Goal: Task Accomplishment & Management: Manage account settings

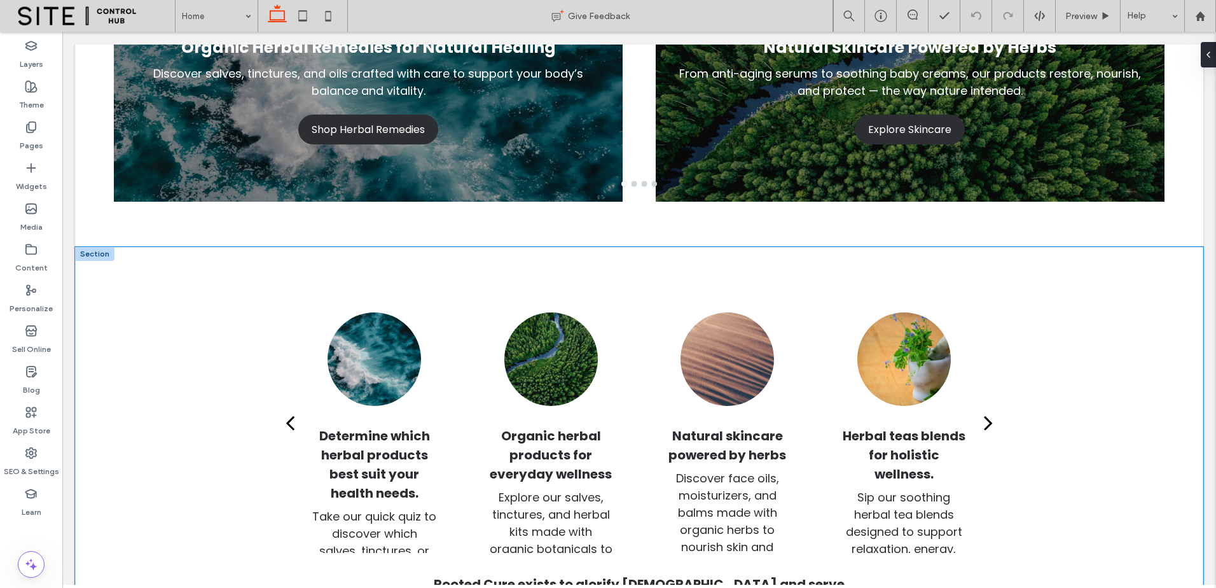
scroll to position [318, 0]
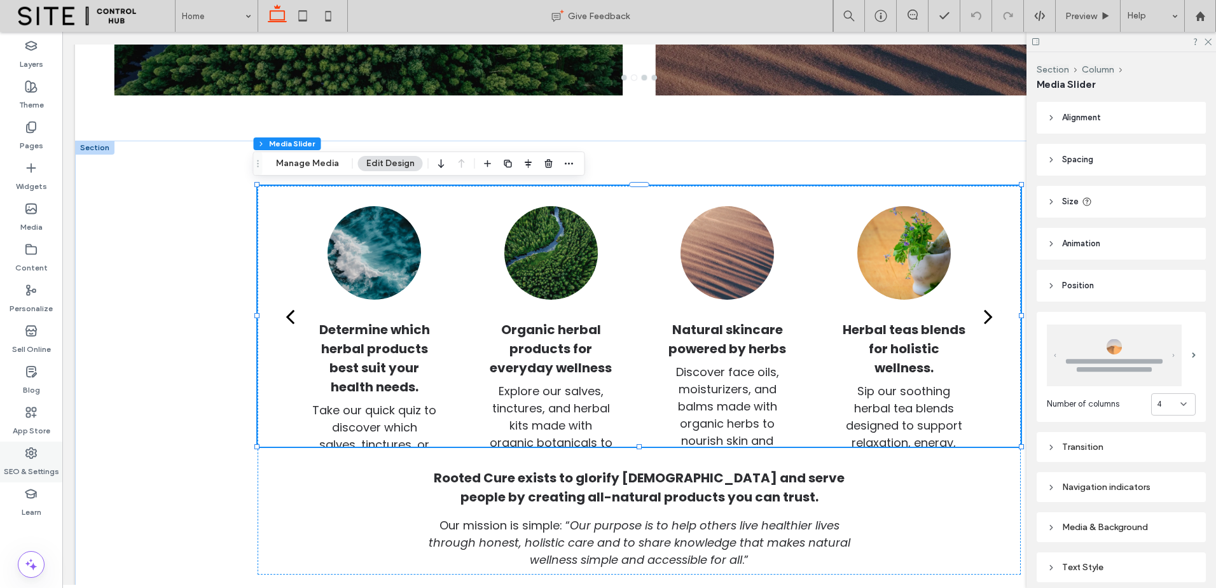
click at [41, 457] on div "SEO & Settings" at bounding box center [31, 461] width 62 height 41
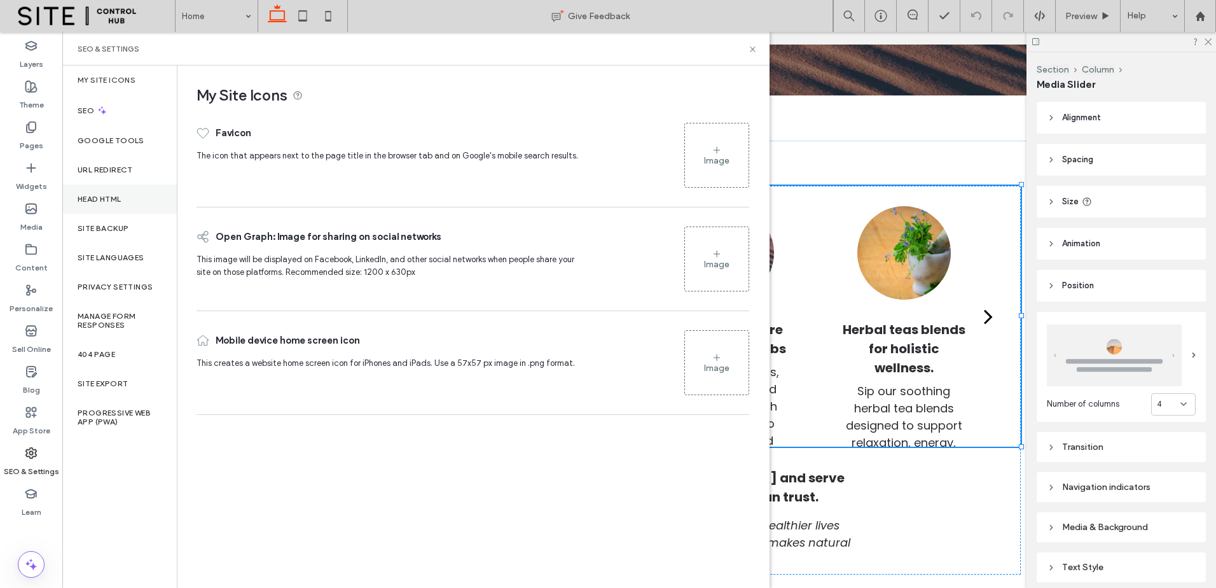
click at [100, 200] on label "Head HTML" at bounding box center [100, 199] width 44 height 9
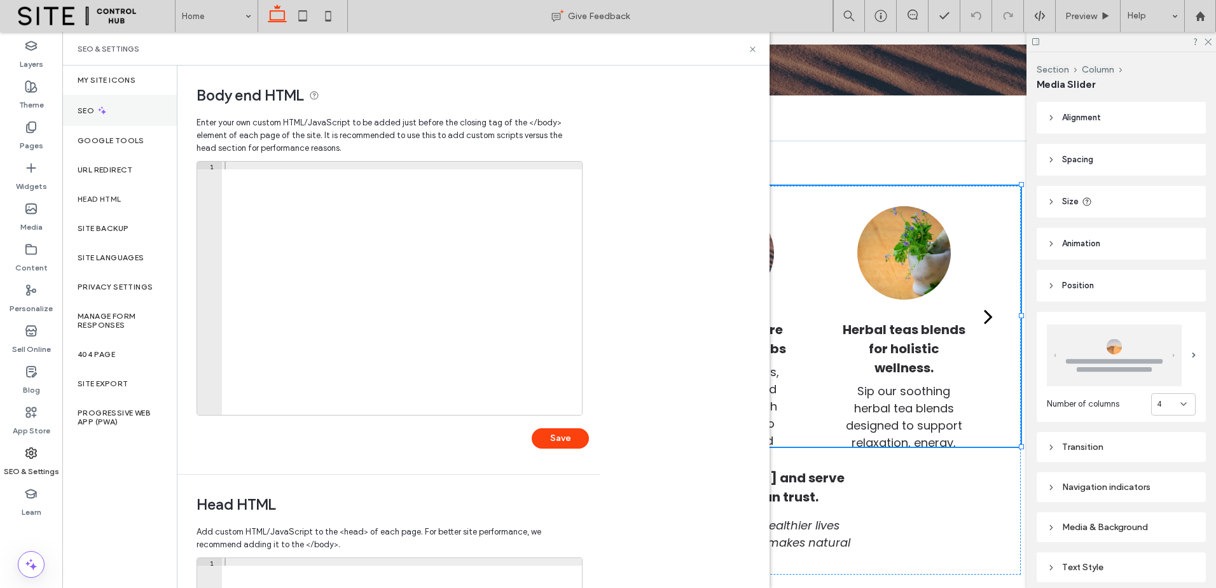
click at [34, 96] on label "Theme" at bounding box center [31, 102] width 25 height 18
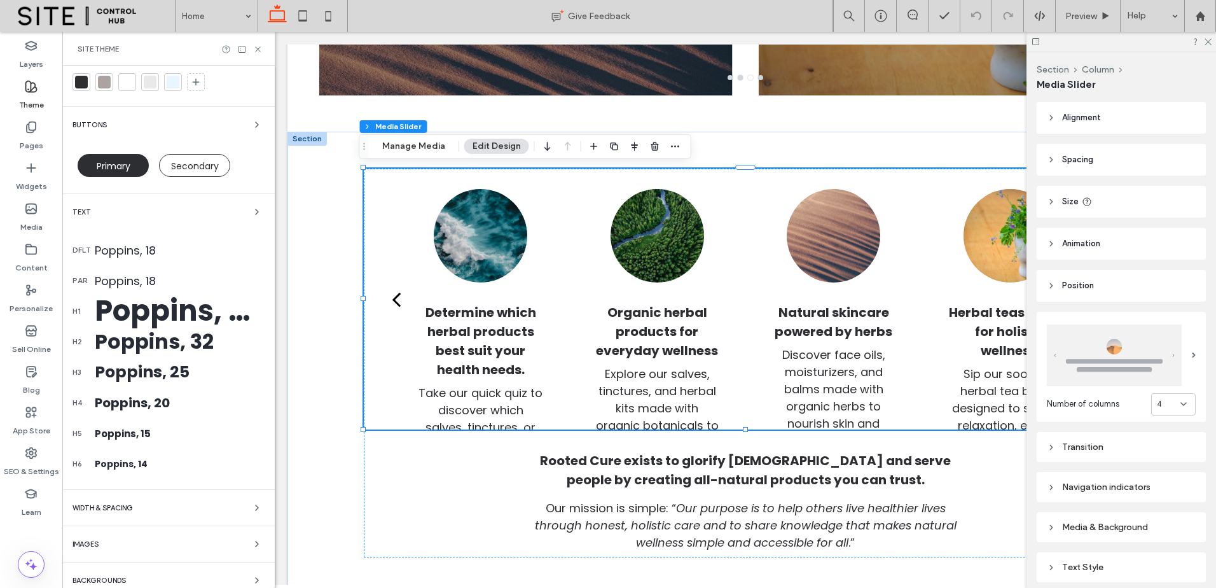
scroll to position [44, 0]
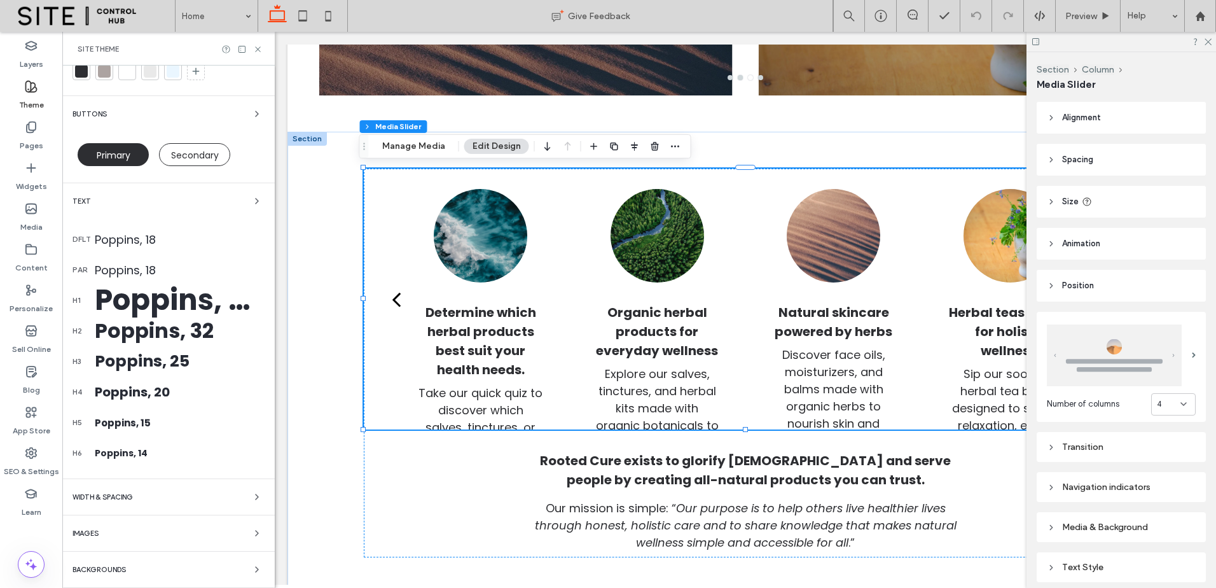
click at [219, 488] on div "Colors Buttons Primary Secondary Text dflt Poppins, 18 par Poppins, 18 h1 Poppi…" at bounding box center [168, 305] width 212 height 566
click at [155, 501] on div "WIDTH & SPACING" at bounding box center [169, 496] width 192 height 15
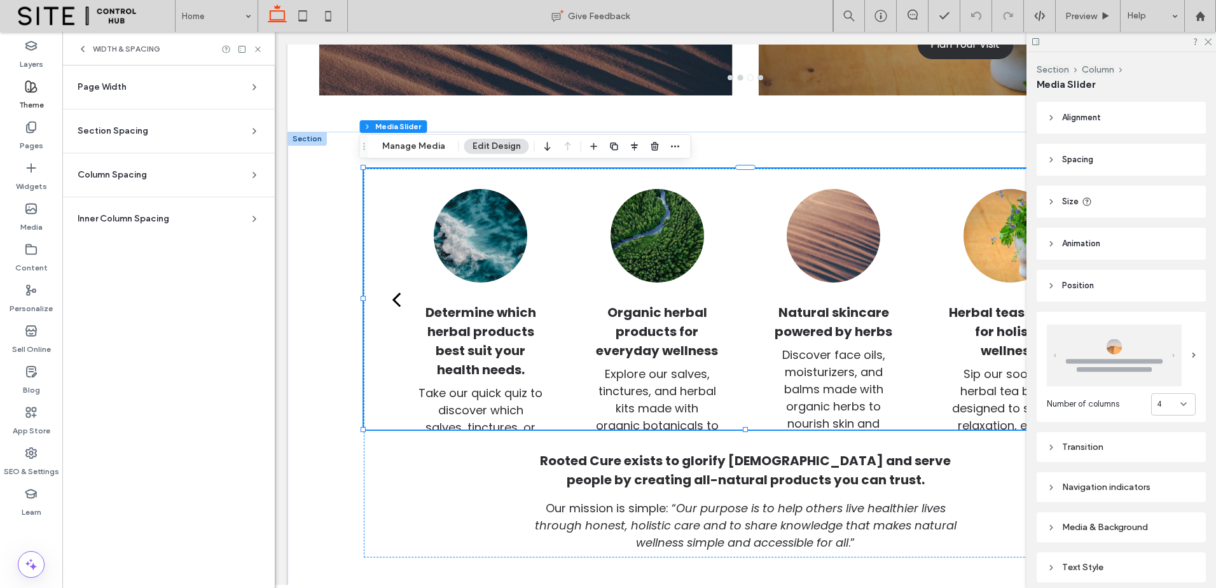
scroll to position [0, 0]
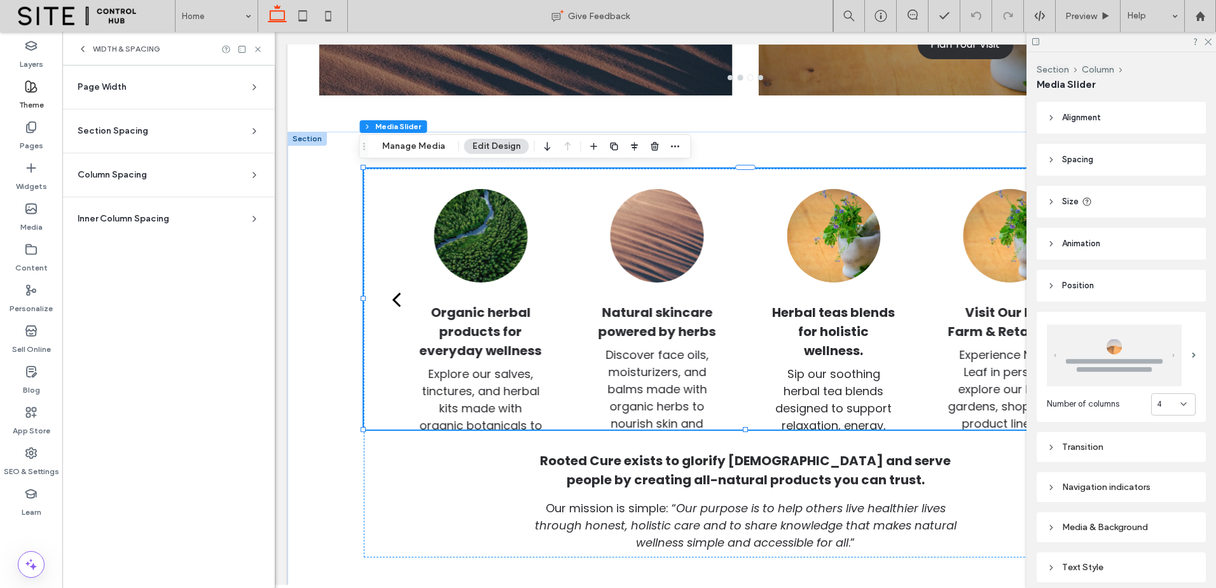
click at [178, 127] on div "Section Spacing" at bounding box center [164, 131] width 172 height 13
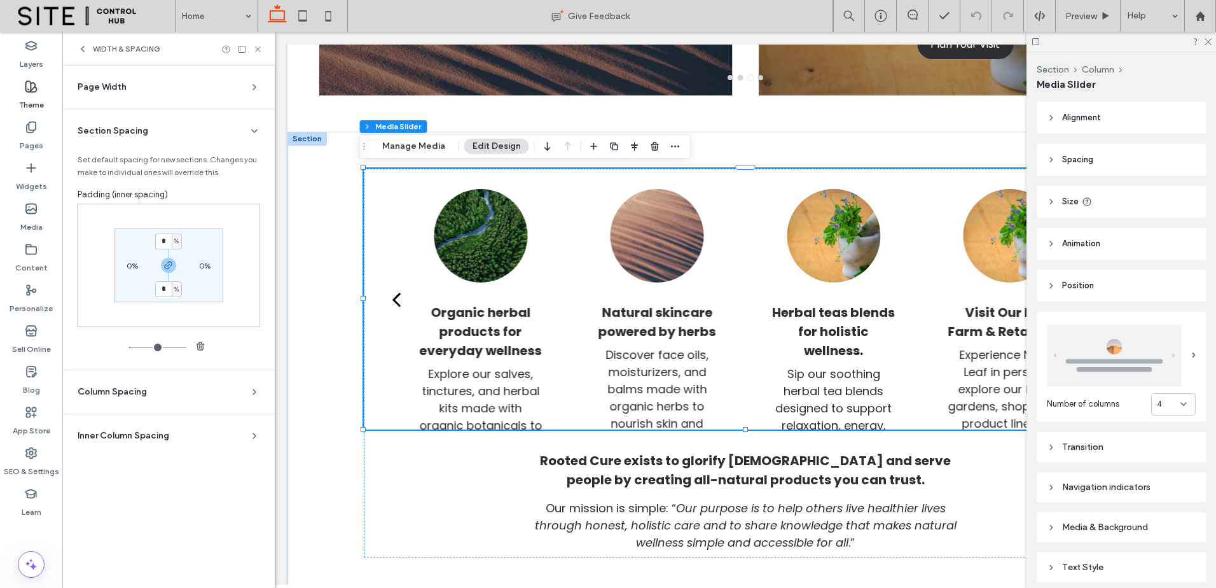
click at [186, 431] on div "Inner Column Spacing" at bounding box center [164, 435] width 172 height 13
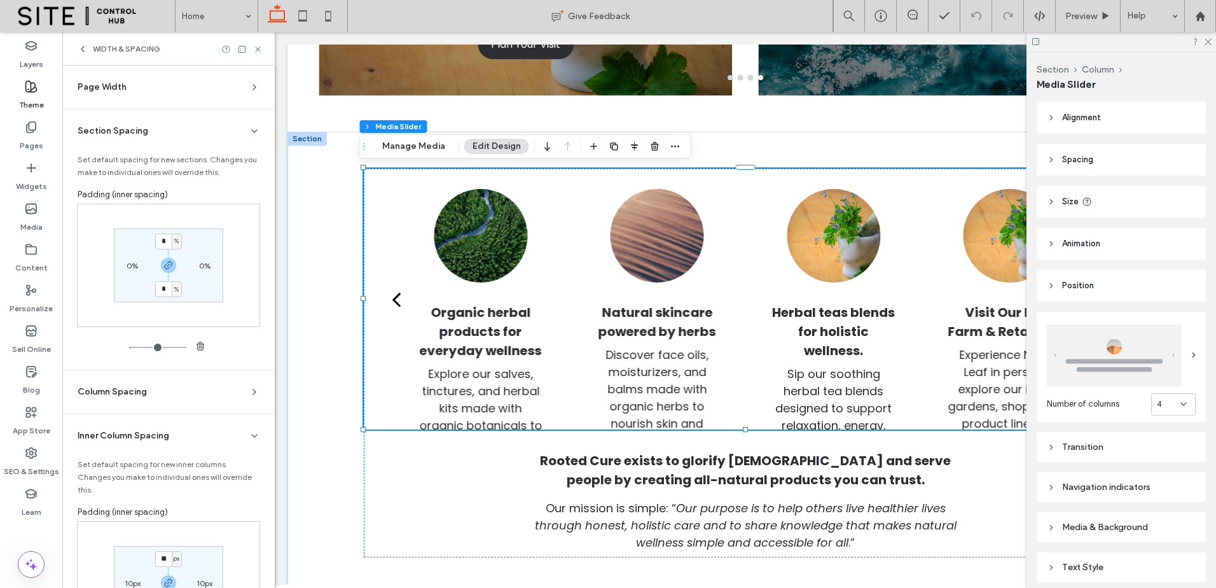
click at [204, 86] on div "Page Width" at bounding box center [164, 87] width 172 height 13
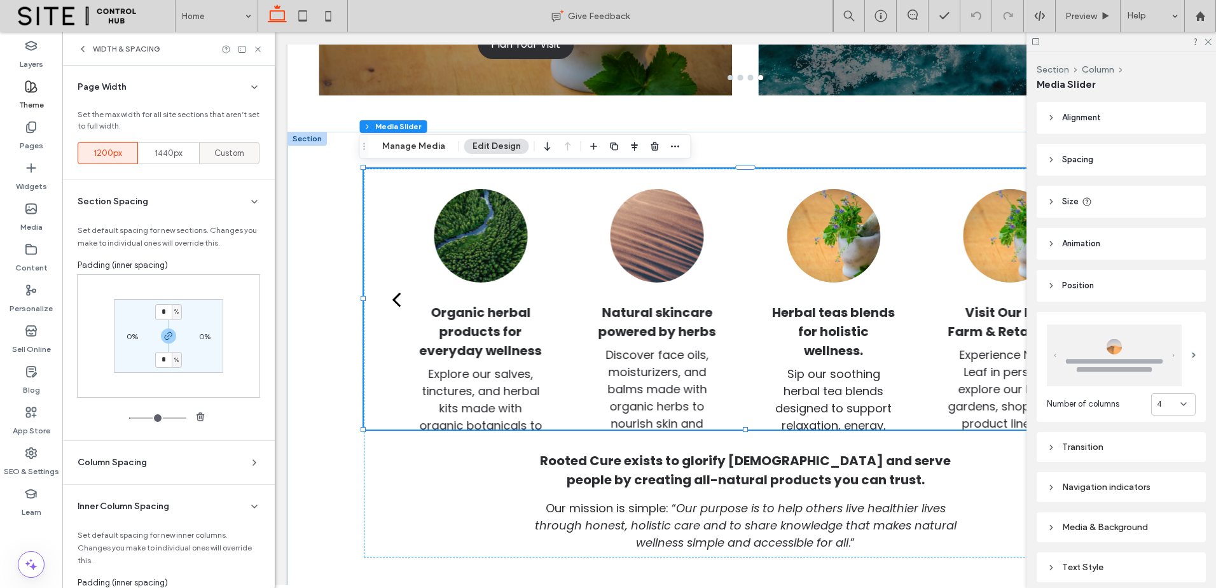
drag, startPoint x: 171, startPoint y: 147, endPoint x: 198, endPoint y: 153, distance: 27.3
click at [171, 146] on div "1440px" at bounding box center [168, 152] width 44 height 21
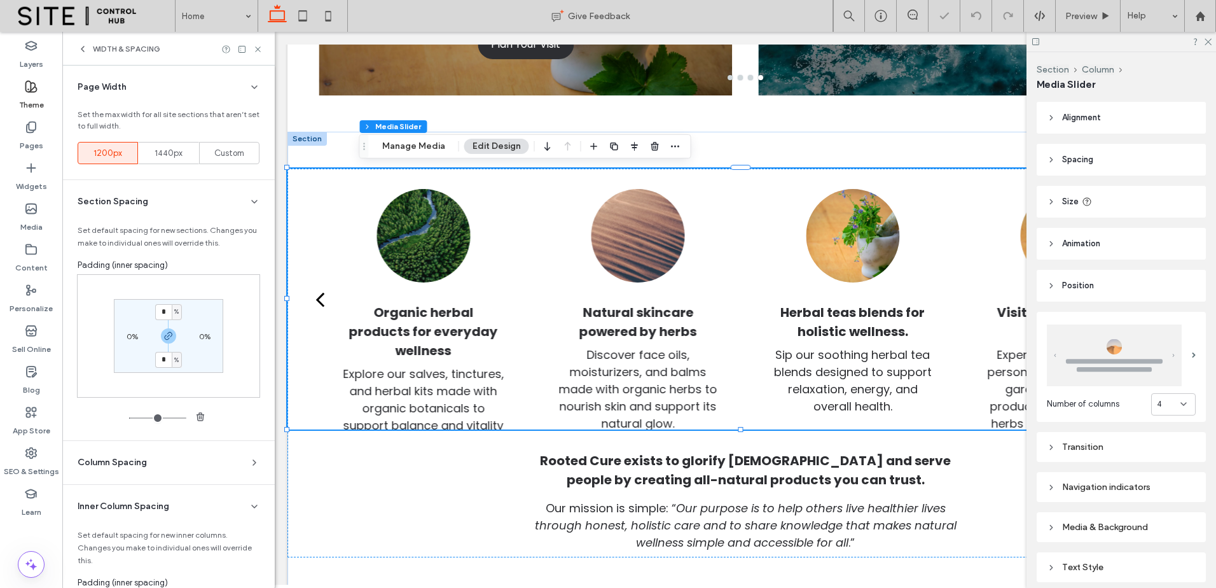
drag, startPoint x: 198, startPoint y: 195, endPoint x: 188, endPoint y: 172, distance: 25.9
click at [198, 195] on div "Section Spacing" at bounding box center [164, 201] width 172 height 13
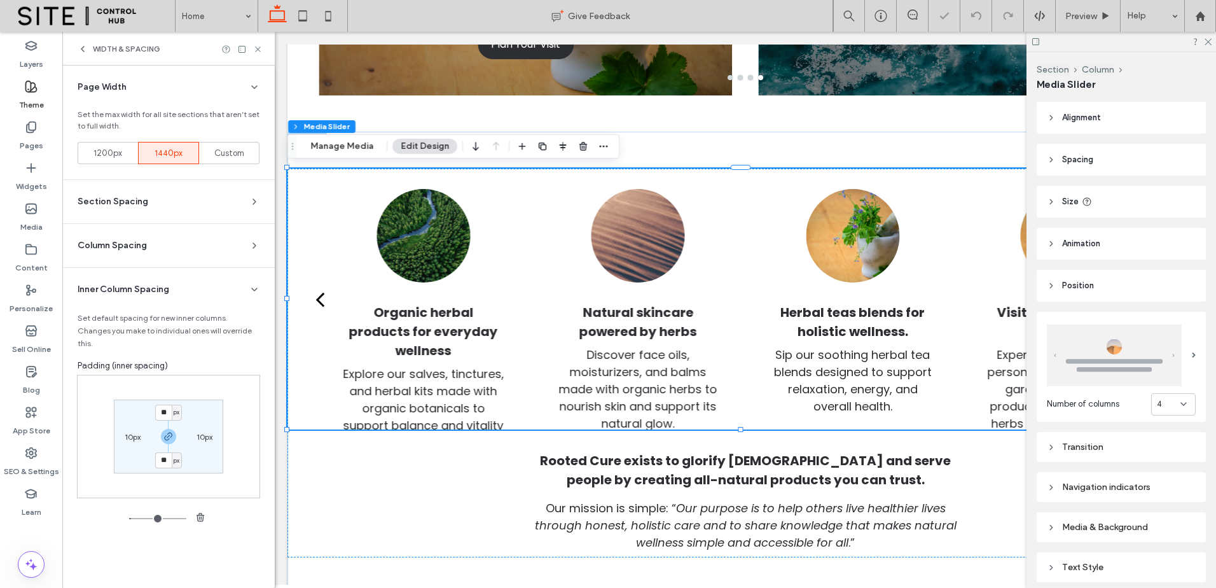
click at [170, 148] on span "1440px" at bounding box center [169, 153] width 28 height 13
click at [178, 184] on section "Section Spacing Set default spacing for new sections. Changes you make to indiv…" at bounding box center [169, 201] width 192 height 43
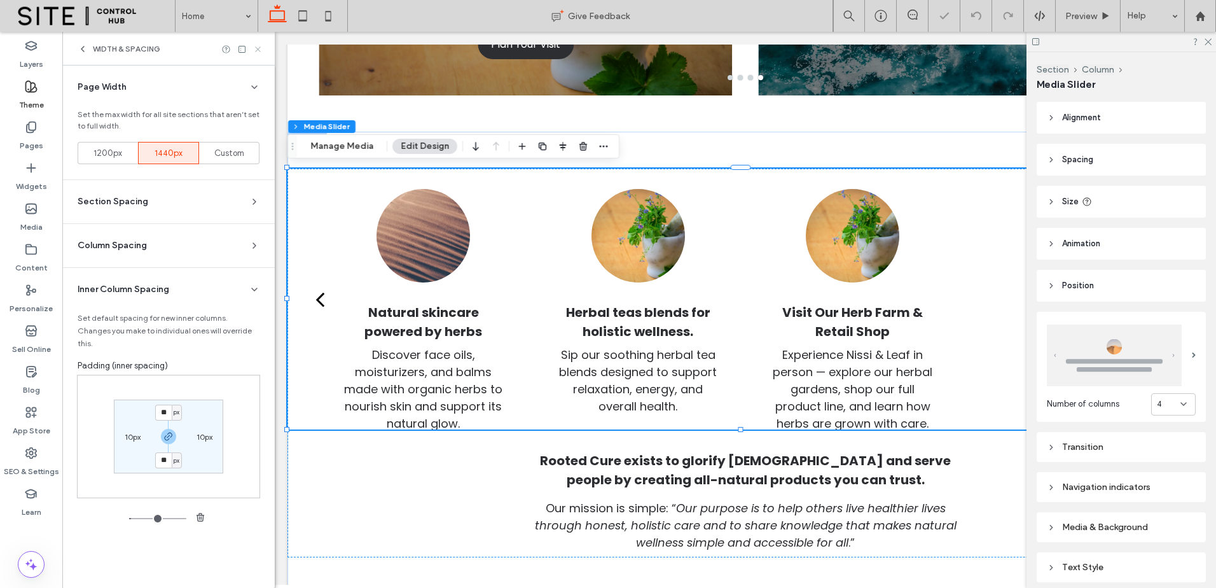
click at [255, 49] on icon at bounding box center [258, 50] width 10 height 10
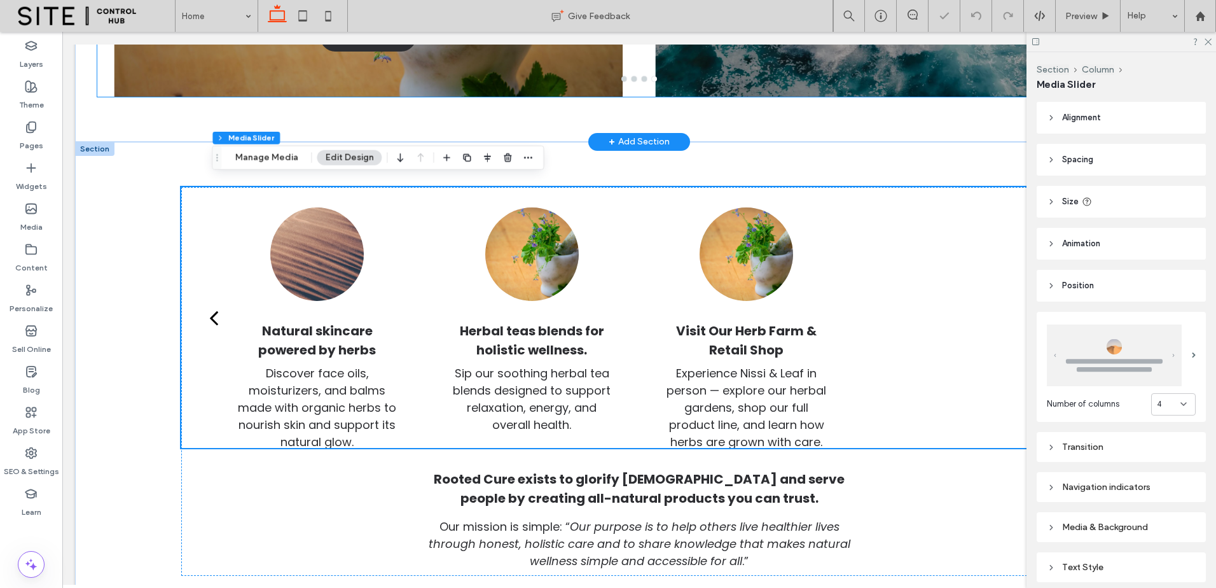
scroll to position [318, 0]
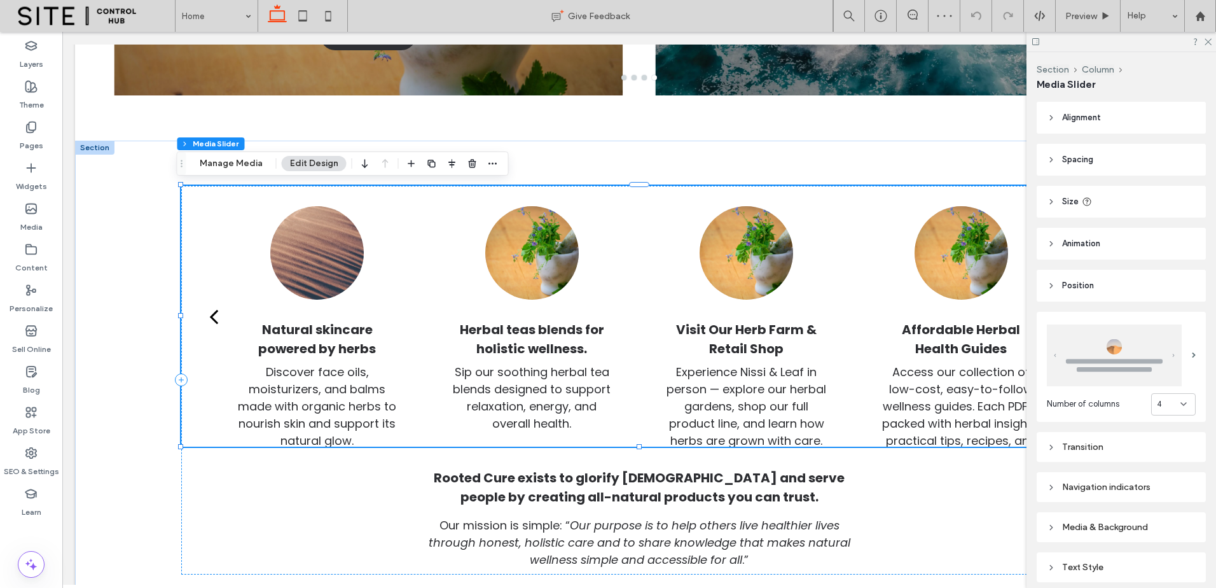
drag, startPoint x: 1208, startPoint y: 36, endPoint x: 1208, endPoint y: 47, distance: 10.8
click at [1208, 38] on div at bounding box center [1121, 42] width 190 height 20
click at [1209, 43] on use at bounding box center [1208, 42] width 7 height 7
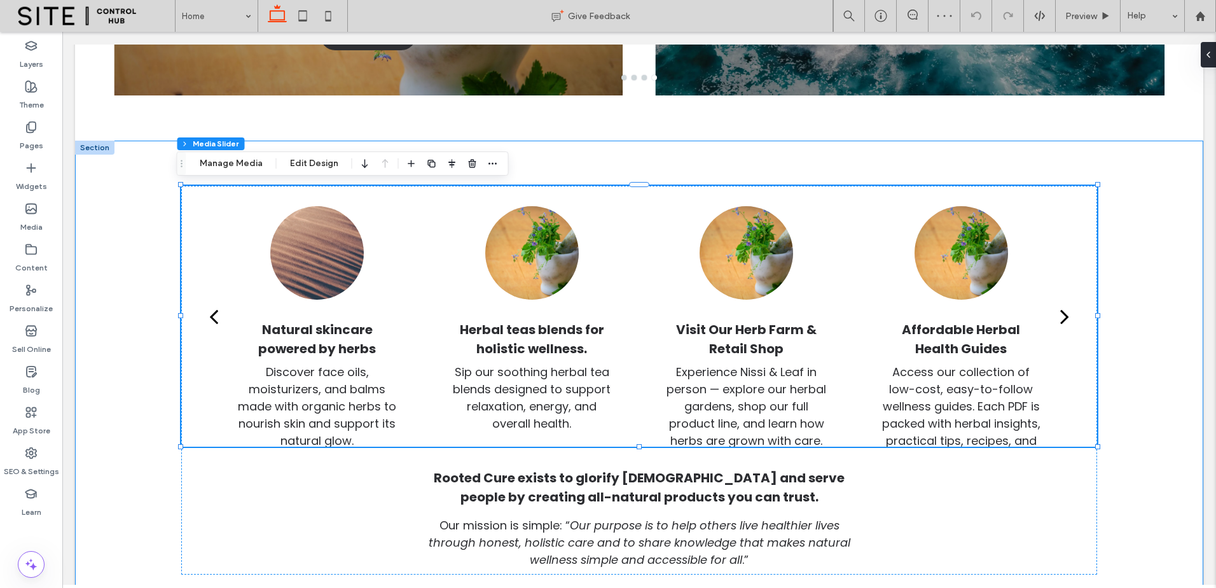
click at [1082, 144] on div "Determine which herbal products best suit your health needs. Take our quick qui…" at bounding box center [639, 380] width 916 height 479
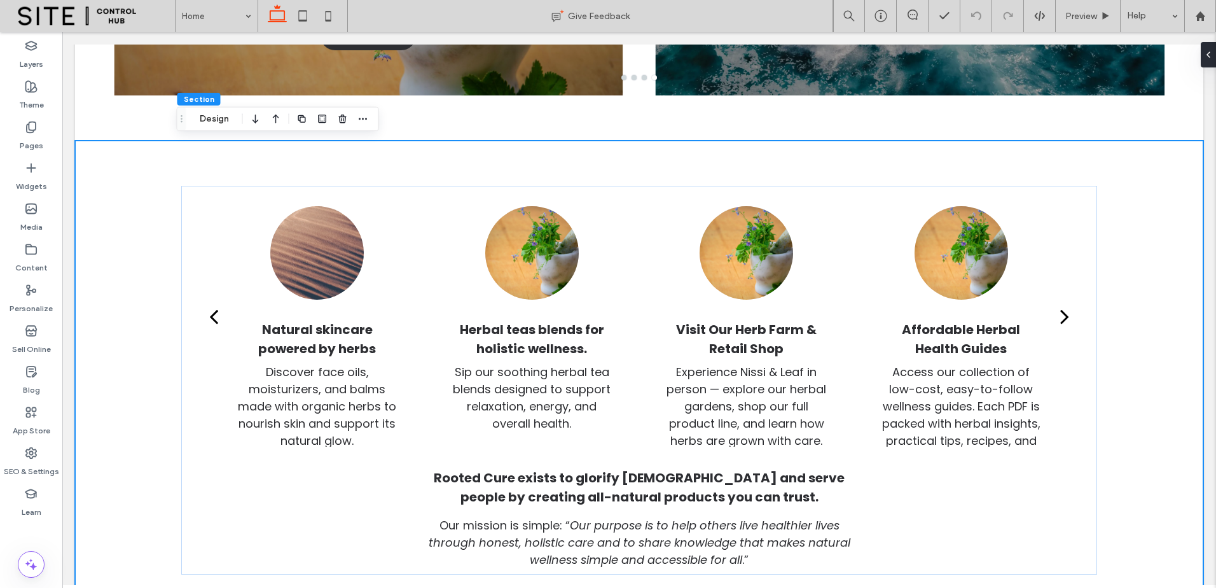
click at [1093, 163] on div "Determine which herbal products best suit your health needs. Take our quick qui…" at bounding box center [639, 380] width 1128 height 479
drag, startPoint x: 1208, startPoint y: 53, endPoint x: 1147, endPoint y: 23, distance: 67.7
click at [1208, 53] on icon at bounding box center [1203, 55] width 10 height 10
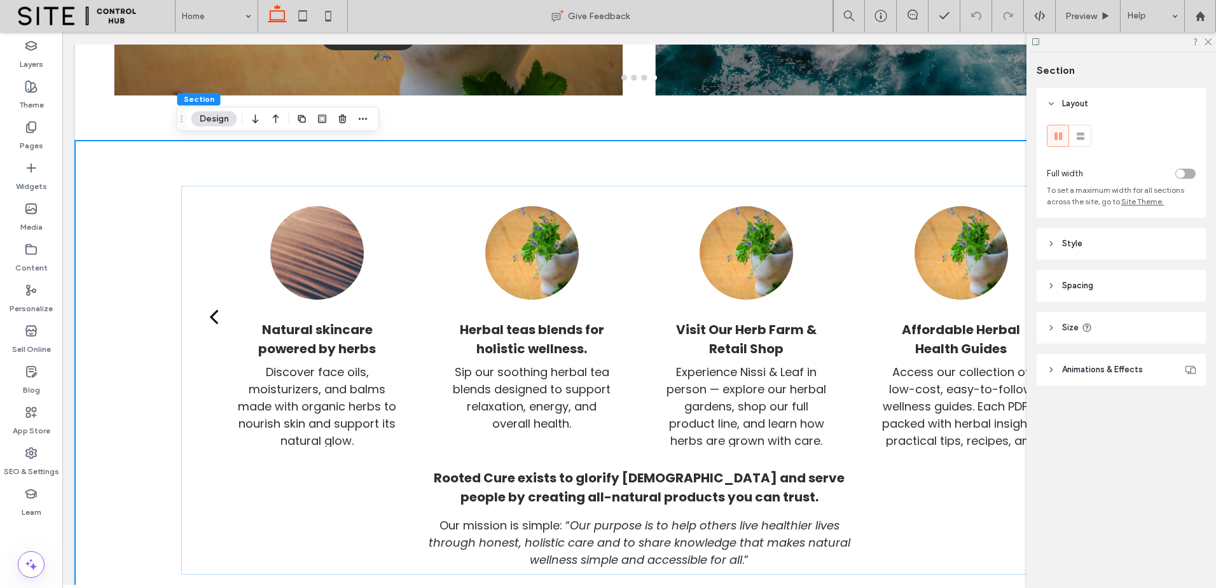
click at [1143, 286] on header "Spacing" at bounding box center [1121, 286] width 169 height 32
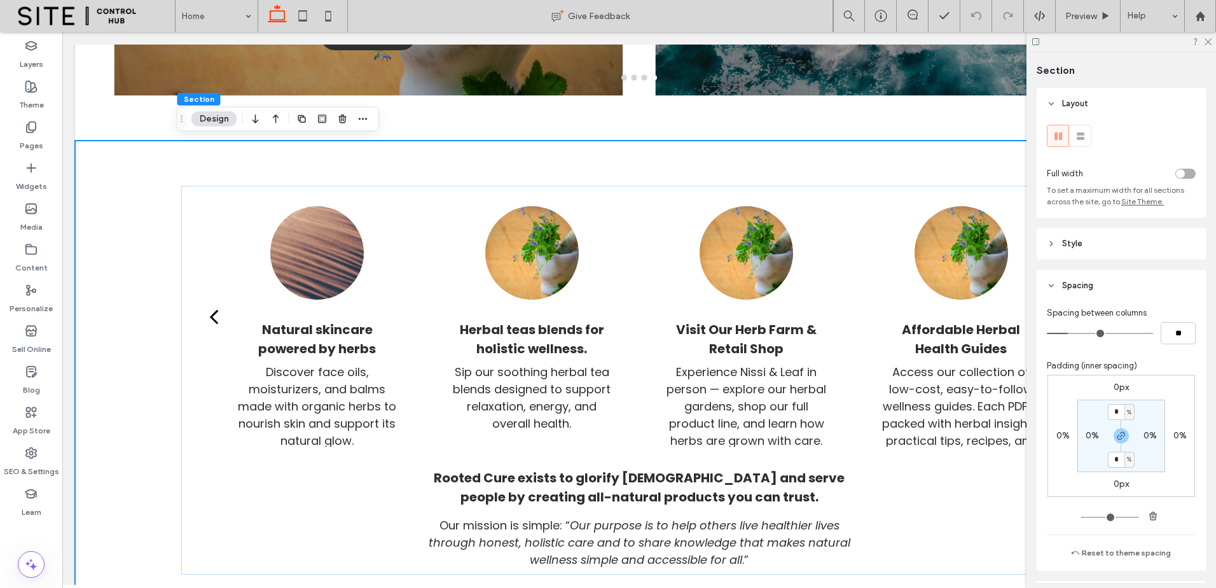
click at [1143, 436] on label "0%" at bounding box center [1149, 435] width 13 height 11
type input "*"
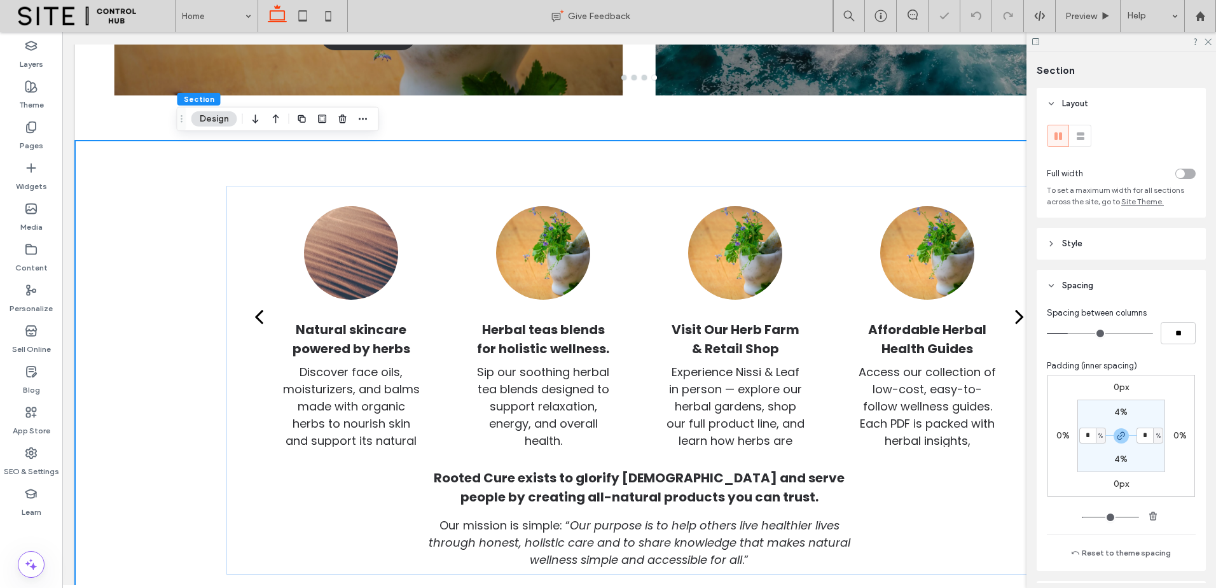
click at [1149, 480] on div "0px 0% 0px 0% 4% * % 4% * %" at bounding box center [1121, 436] width 148 height 122
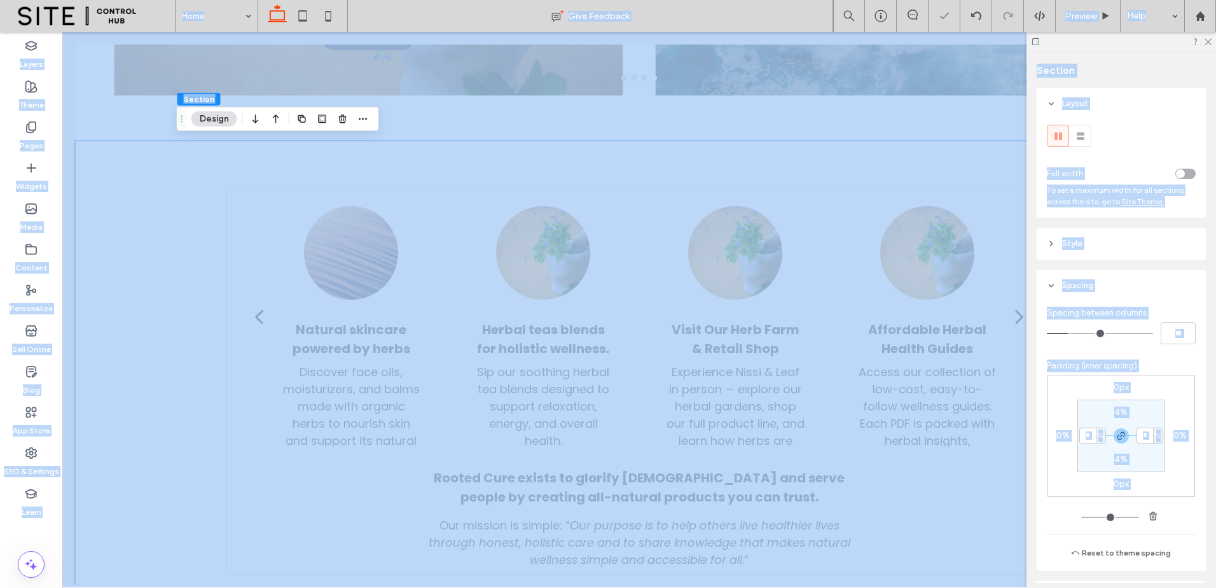
click at [1145, 445] on section "4% * % 4% * %" at bounding box center [1121, 435] width 88 height 73
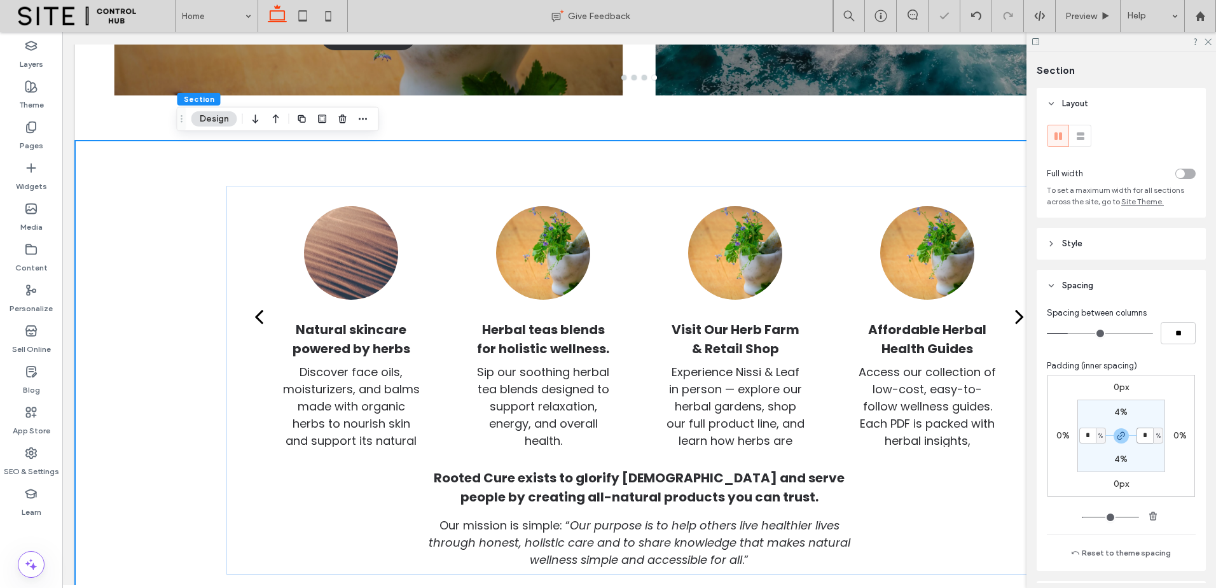
click at [1141, 435] on input "*" at bounding box center [1144, 435] width 17 height 16
type input "*"
drag, startPoint x: 1148, startPoint y: 462, endPoint x: 1039, endPoint y: 460, distance: 108.8
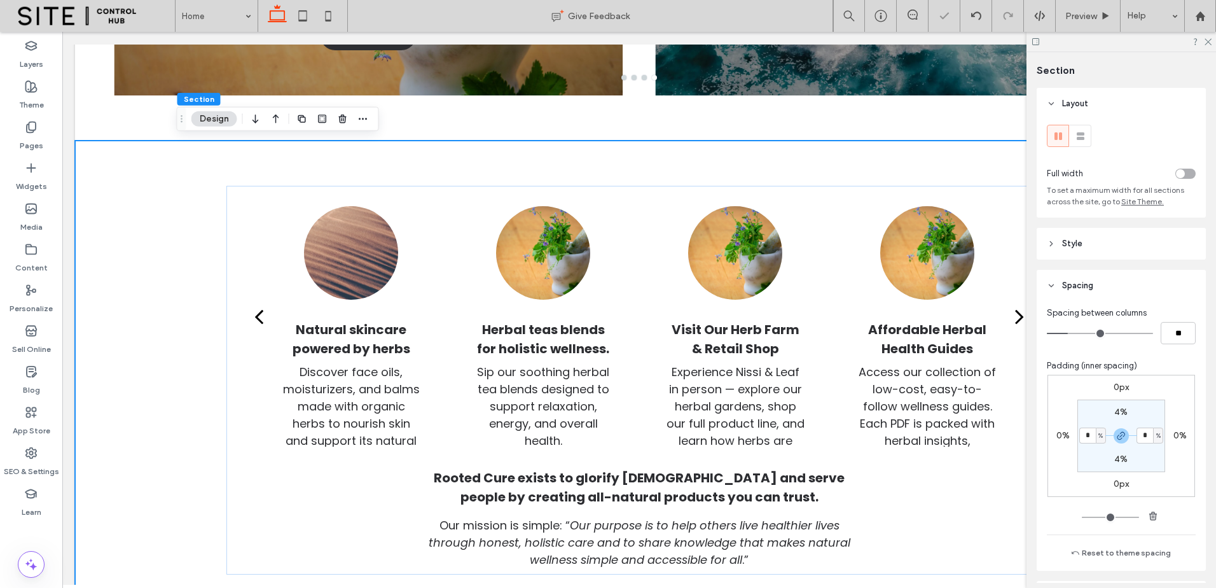
click at [1147, 462] on section "4% * % 4% * %" at bounding box center [1121, 435] width 88 height 73
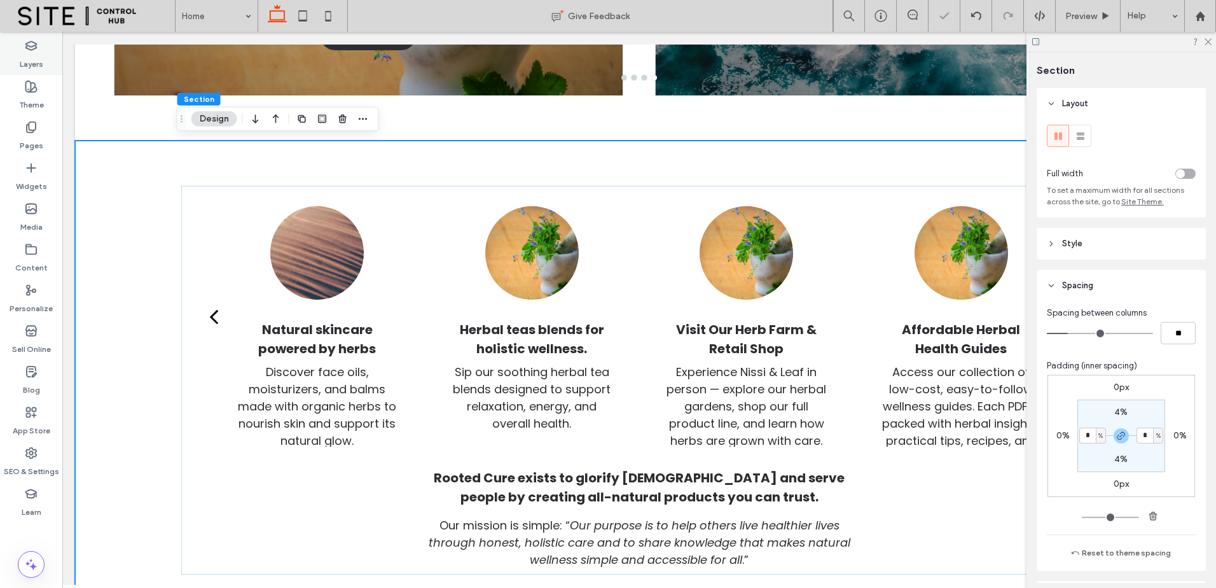
click at [48, 76] on div "Theme" at bounding box center [31, 95] width 62 height 41
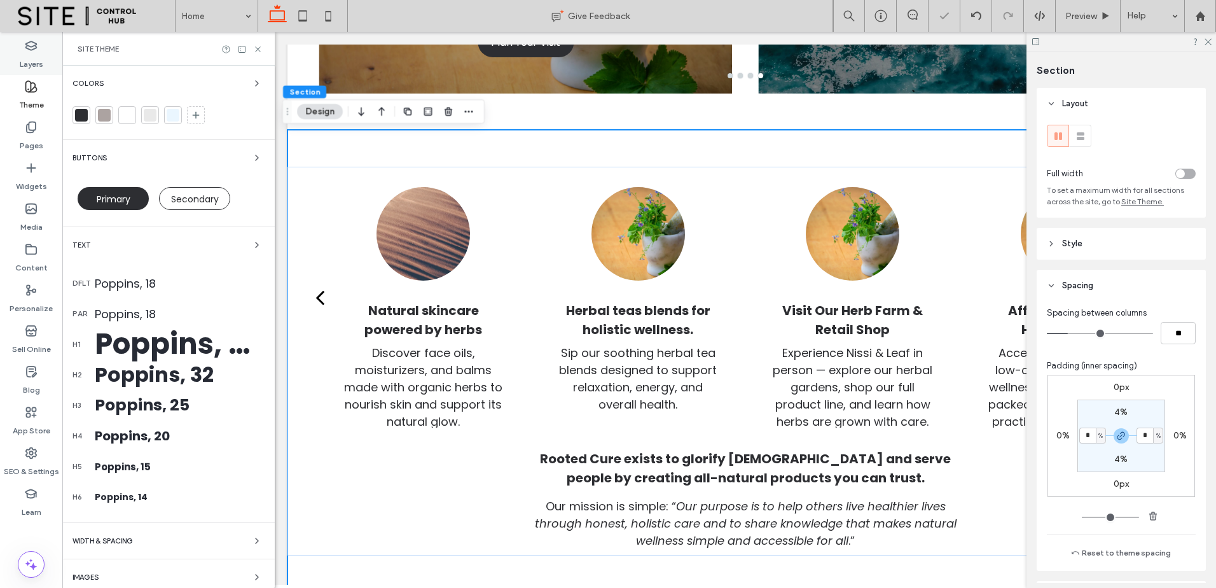
click at [38, 48] on div "Layers" at bounding box center [31, 54] width 62 height 41
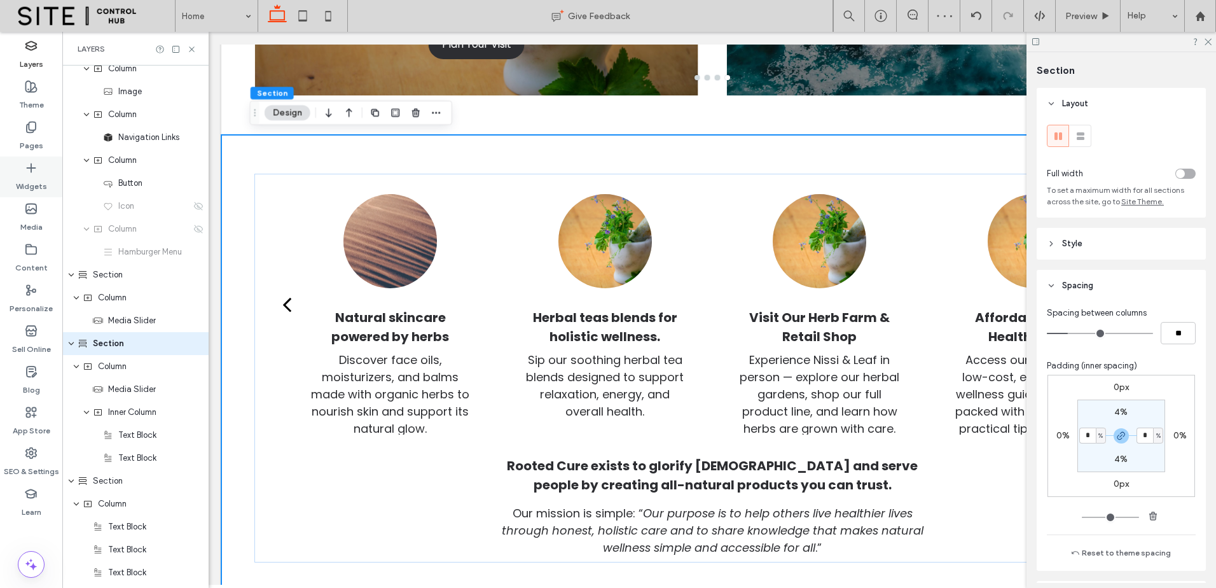
scroll to position [71, 0]
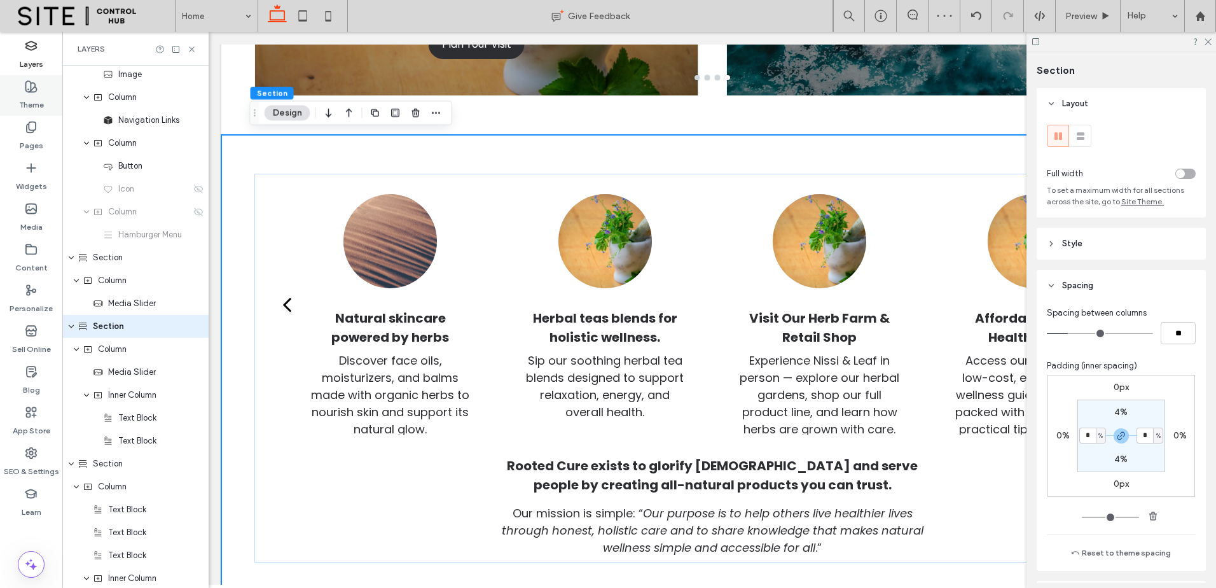
click at [34, 85] on icon at bounding box center [31, 86] width 13 height 13
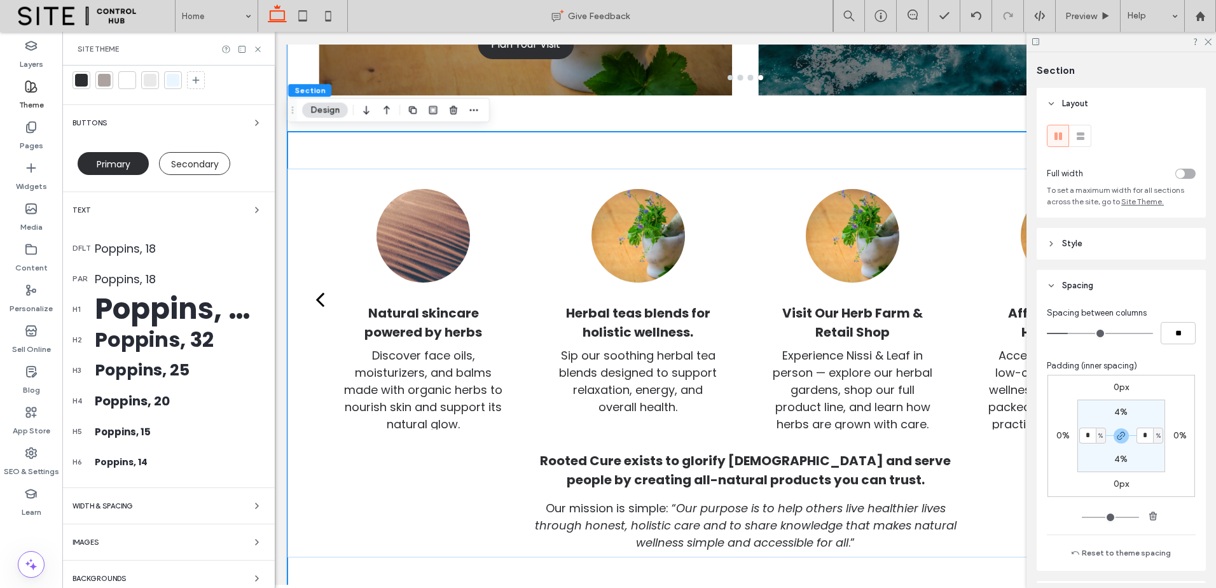
scroll to position [44, 0]
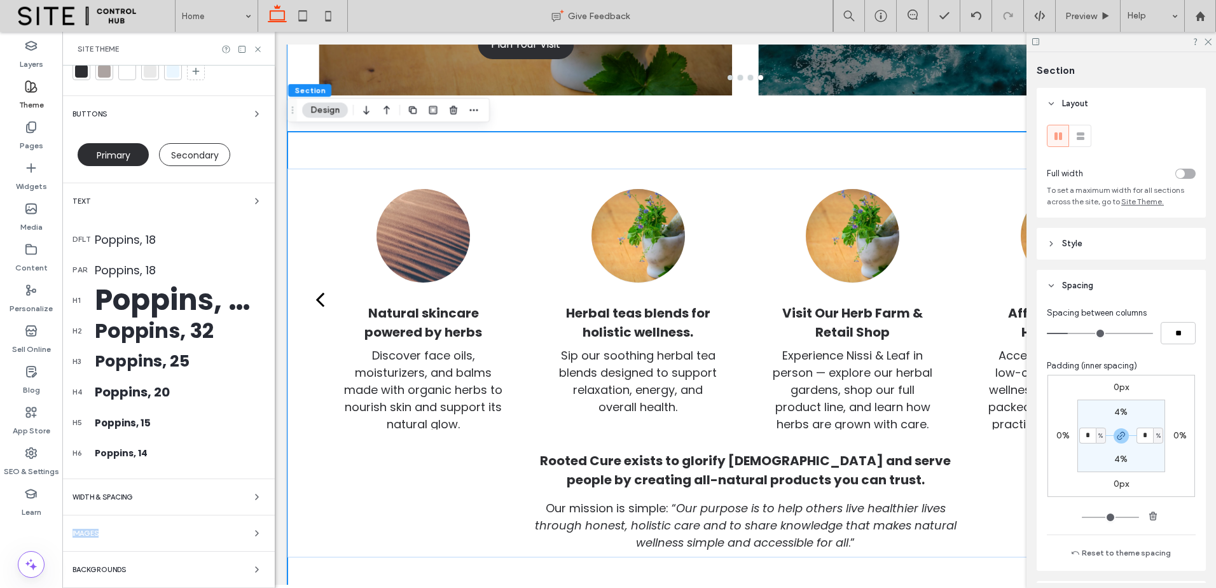
drag, startPoint x: 164, startPoint y: 526, endPoint x: 173, endPoint y: 508, distance: 19.9
click at [171, 529] on div "Images" at bounding box center [169, 532] width 192 height 15
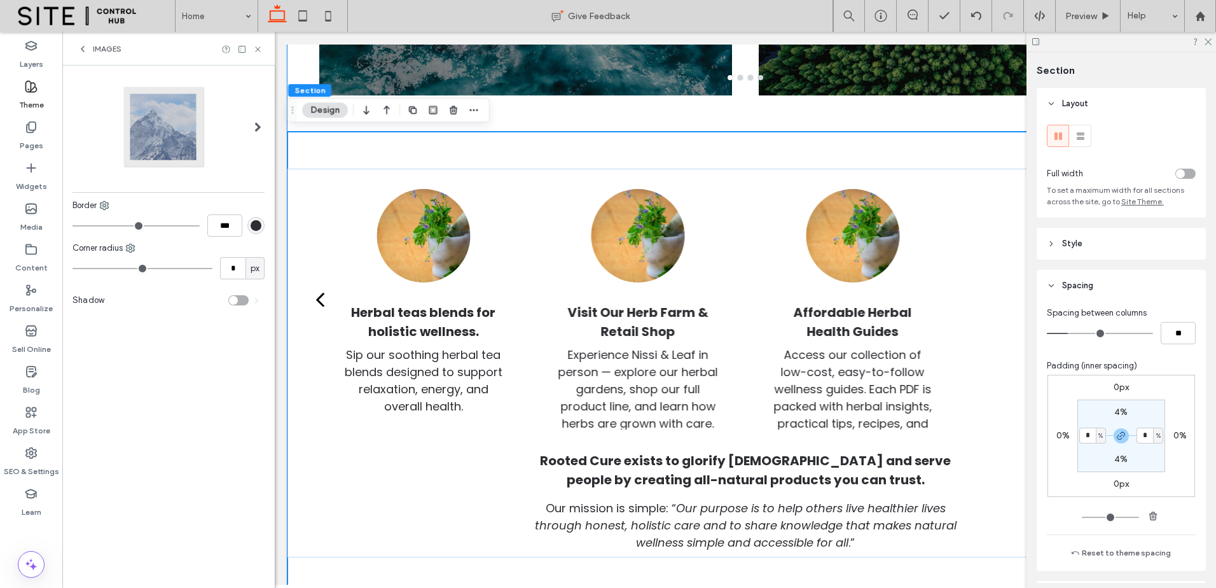
click at [104, 50] on span "Images" at bounding box center [107, 49] width 29 height 10
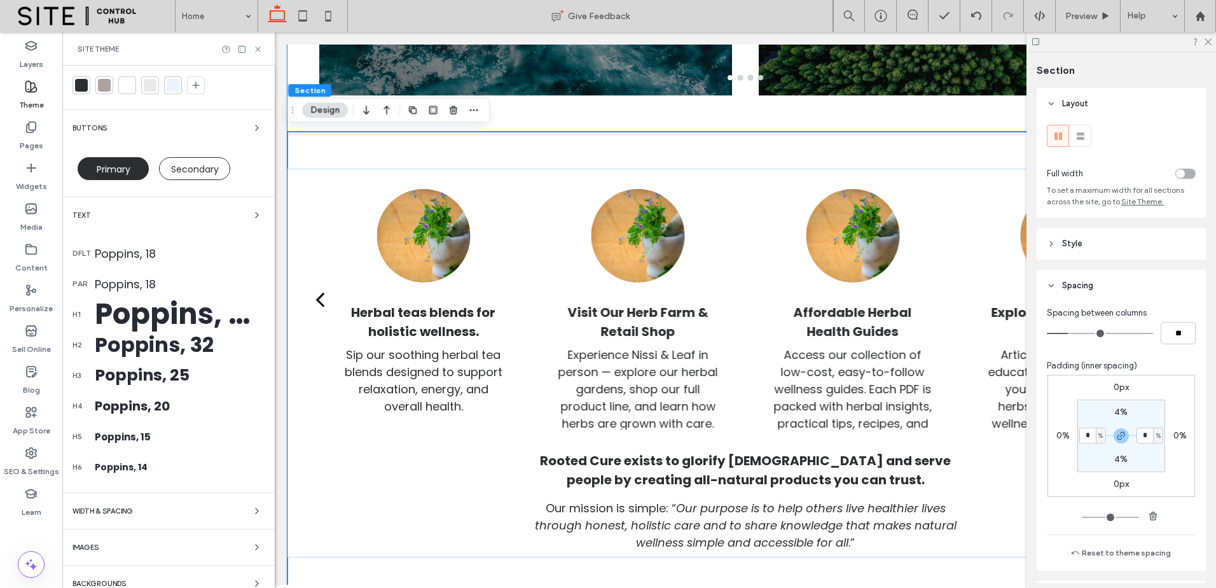
scroll to position [44, 0]
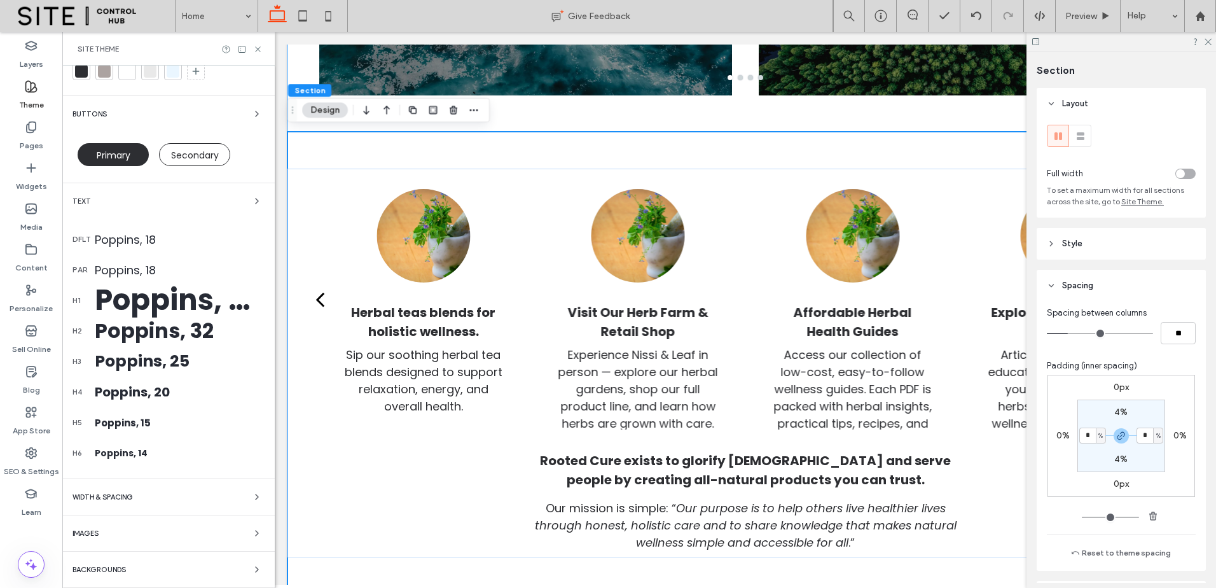
click at [182, 498] on div "WIDTH & SPACING" at bounding box center [169, 496] width 192 height 15
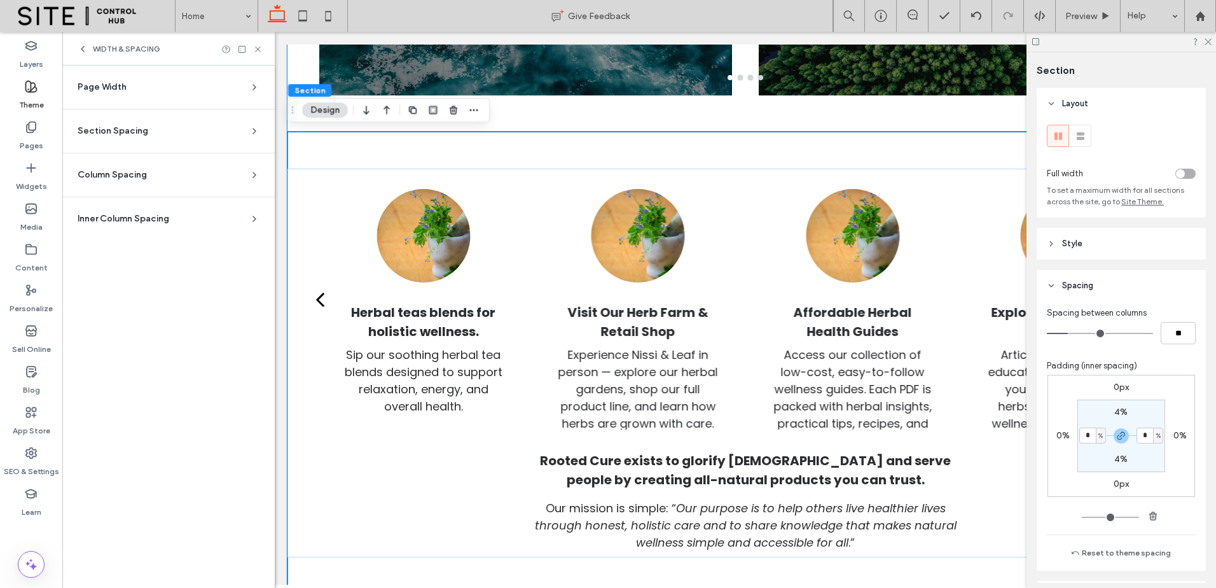
scroll to position [0, 0]
click at [237, 140] on section "Section Spacing Set default spacing for new sections. Changes you make to indiv…" at bounding box center [169, 130] width 192 height 43
click at [250, 130] on icon at bounding box center [254, 131] width 10 height 10
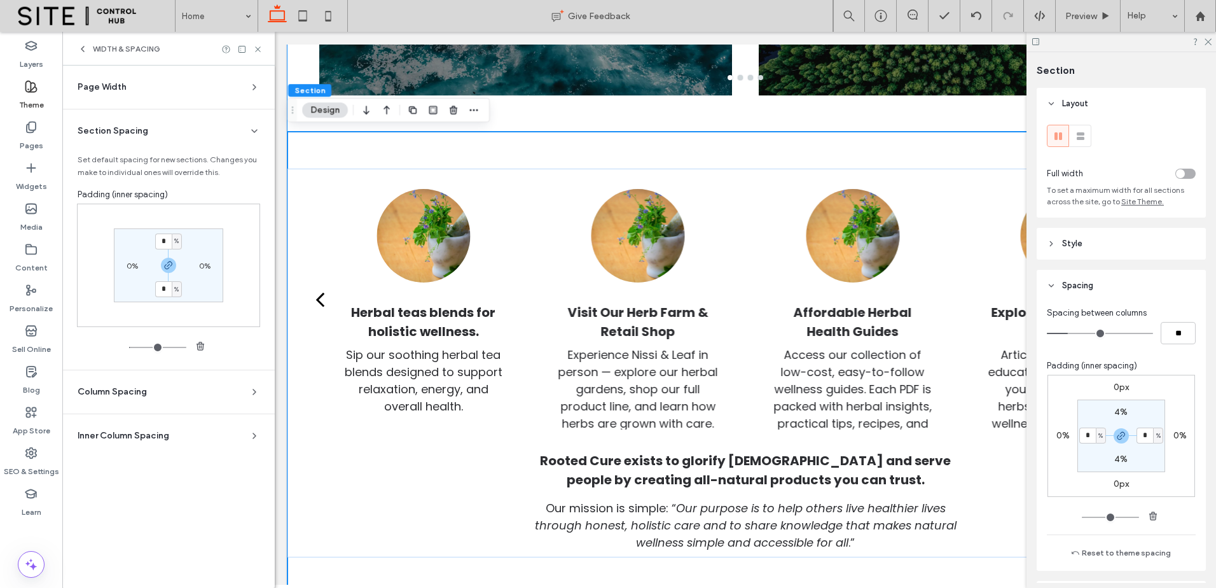
click at [202, 265] on label "0%" at bounding box center [204, 266] width 11 height 10
type input "*"
click at [244, 289] on div "4% * % 4% * %" at bounding box center [168, 265] width 183 height 123
click at [201, 270] on input "*" at bounding box center [199, 265] width 17 height 16
type input "*"
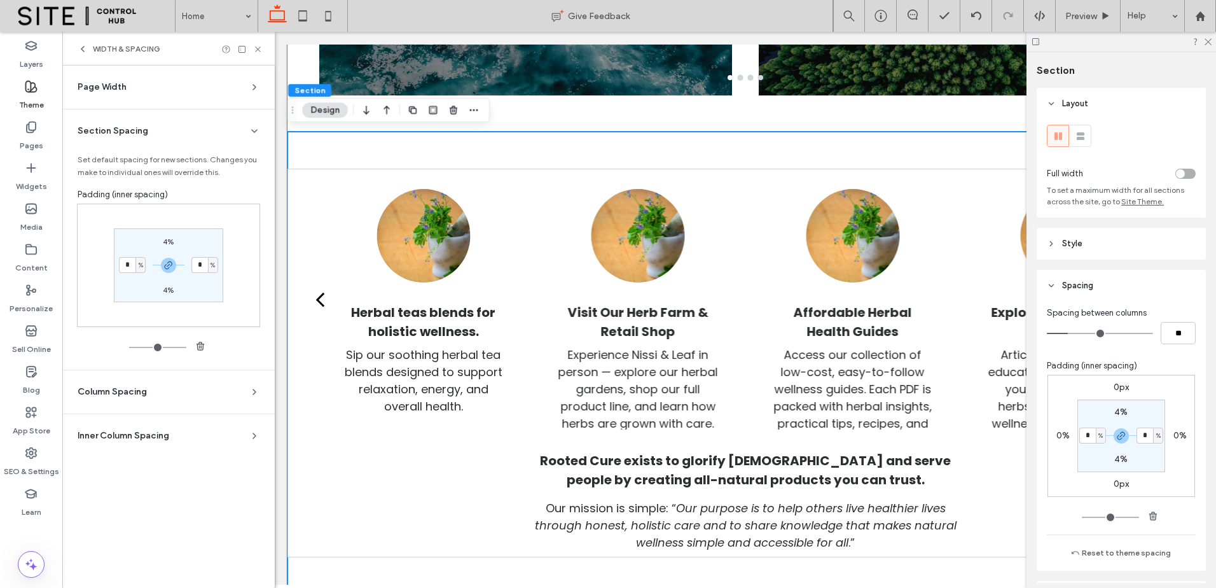
type input "*"
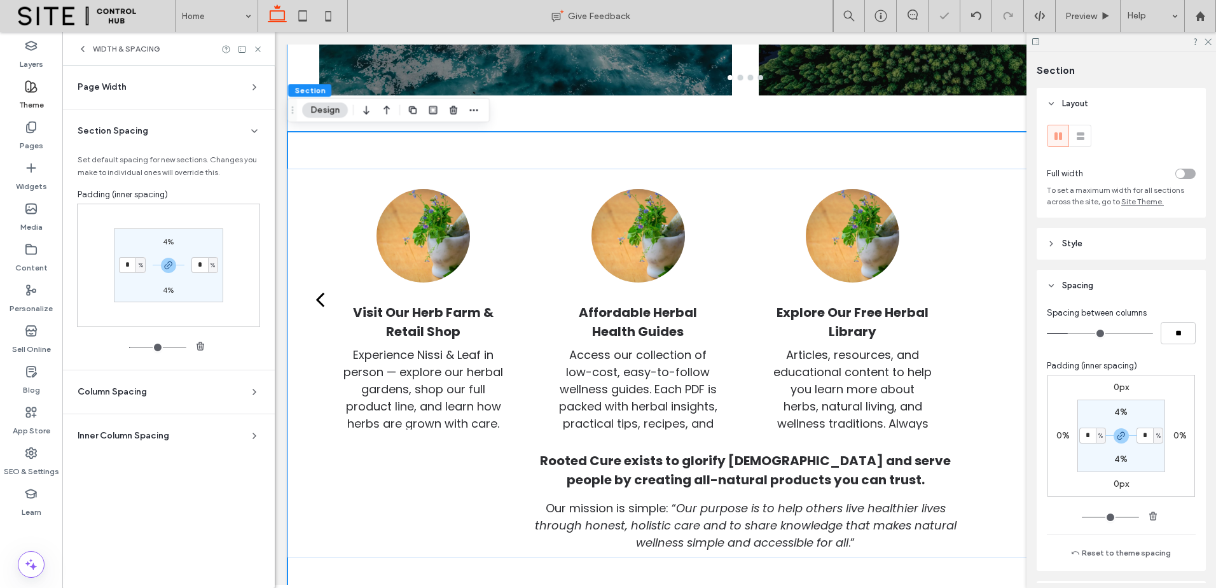
click at [249, 294] on div "4% * % 4% * %" at bounding box center [168, 265] width 183 height 123
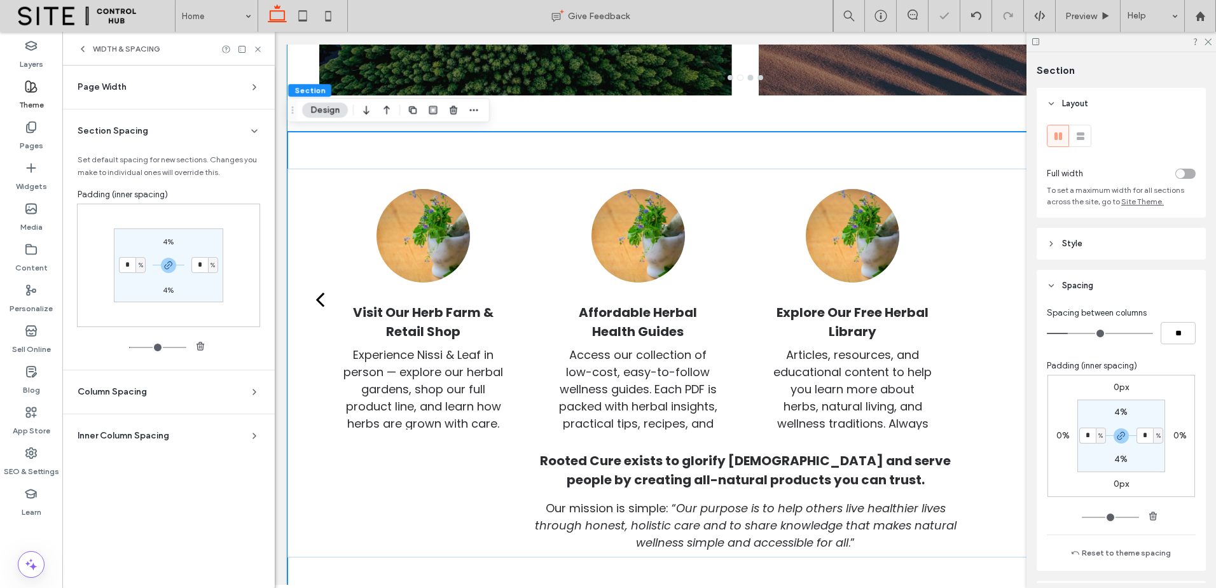
click at [244, 425] on section "Inner Column Spacing Set default spacing for new inner columns. Changes you mak…" at bounding box center [169, 435] width 192 height 43
click at [246, 436] on div "Inner Column Spacing" at bounding box center [164, 435] width 172 height 13
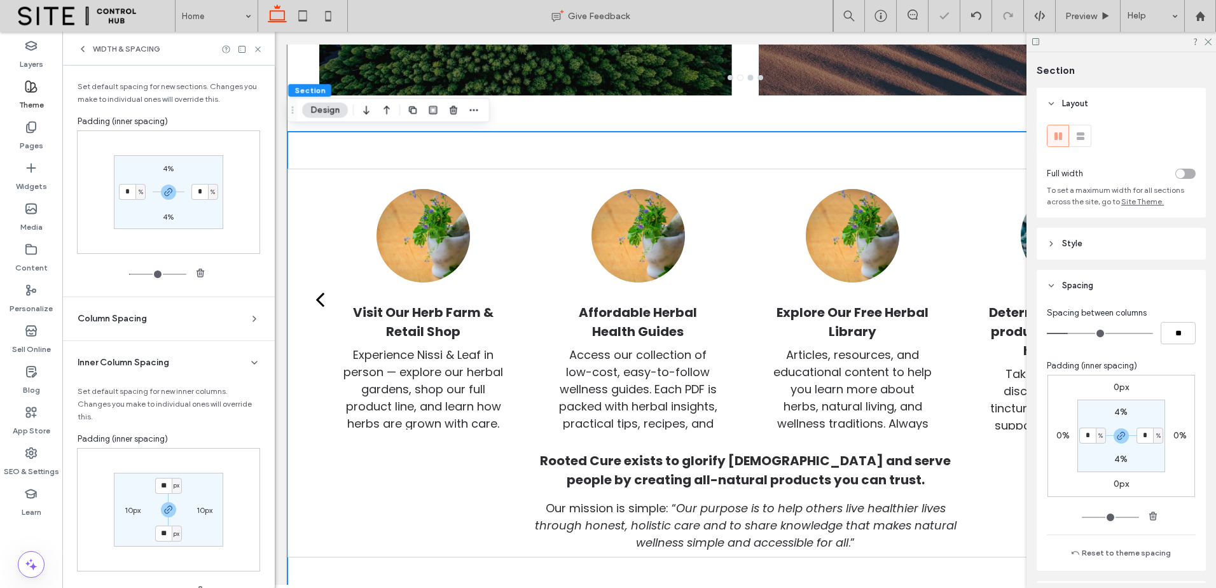
scroll to position [109, 0]
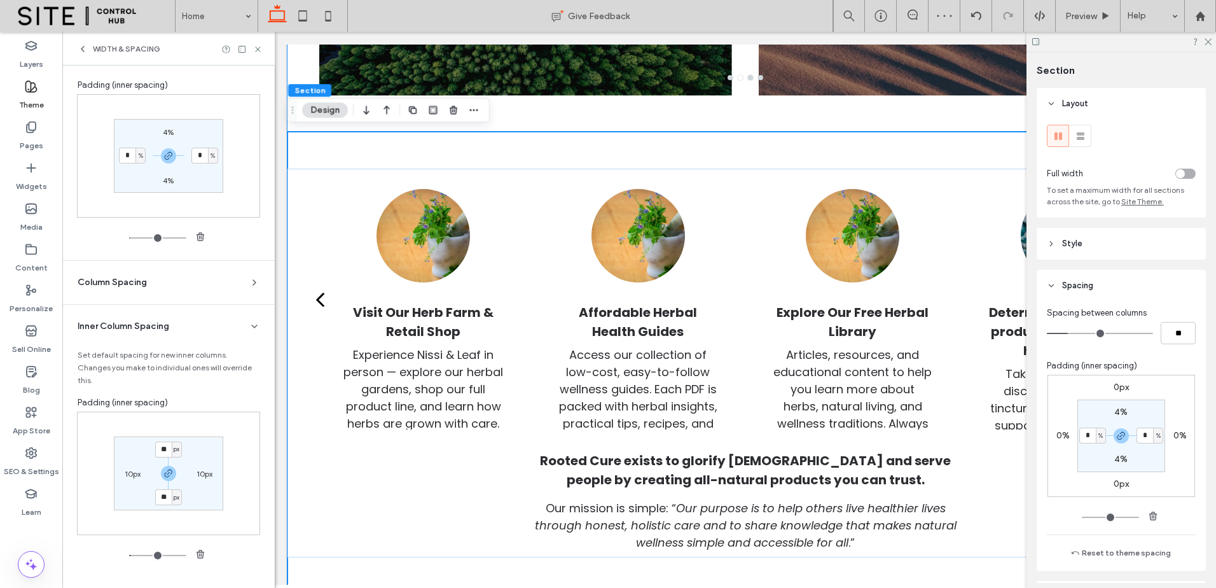
drag, startPoint x: 197, startPoint y: 551, endPoint x: 198, endPoint y: 496, distance: 55.4
click at [197, 549] on use "button" at bounding box center [201, 553] width 8 height 8
type input "*"
click at [200, 476] on label "10px" at bounding box center [205, 474] width 16 height 10
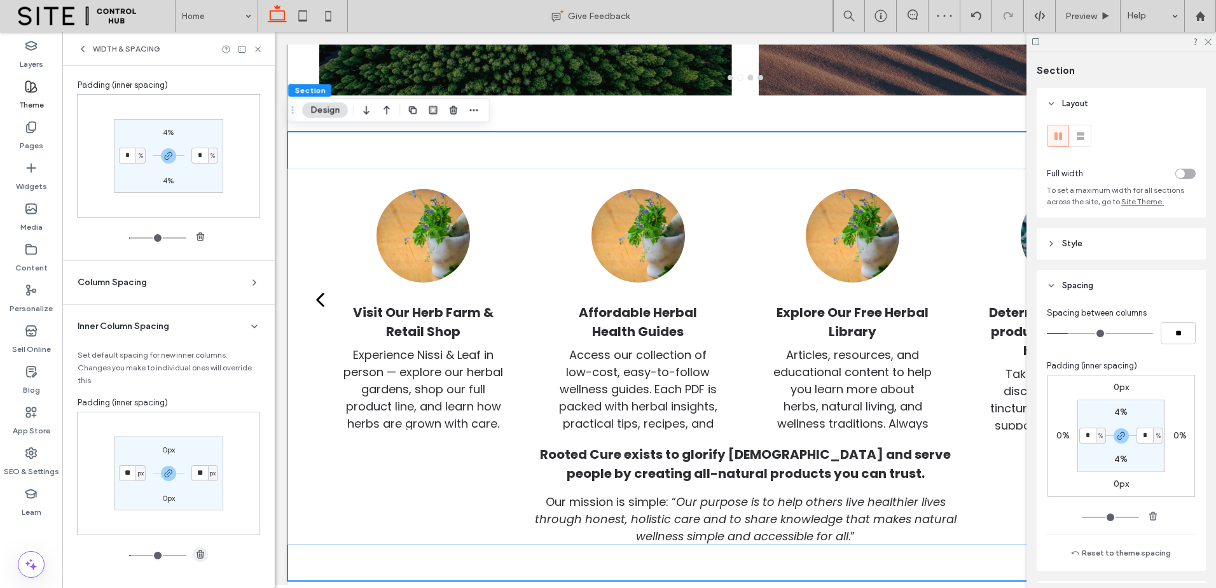
click at [197, 553] on icon "button" at bounding box center [200, 554] width 10 height 10
type input "*"
drag, startPoint x: 242, startPoint y: 537, endPoint x: 245, endPoint y: 516, distance: 21.9
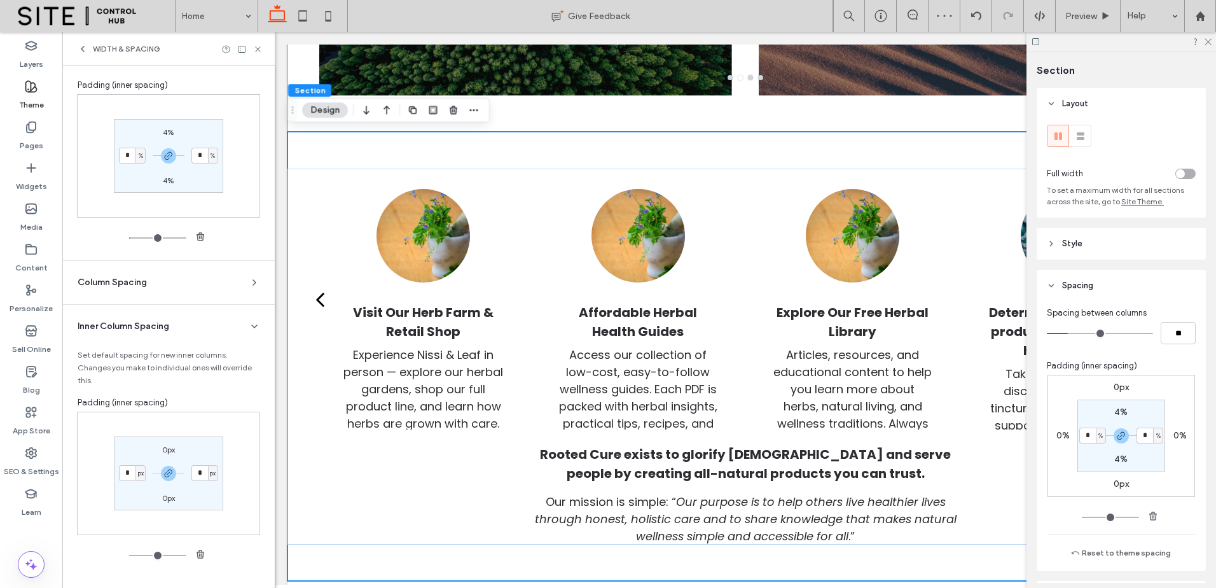
click at [245, 521] on div "0px * px 0px * px" at bounding box center [169, 486] width 182 height 151
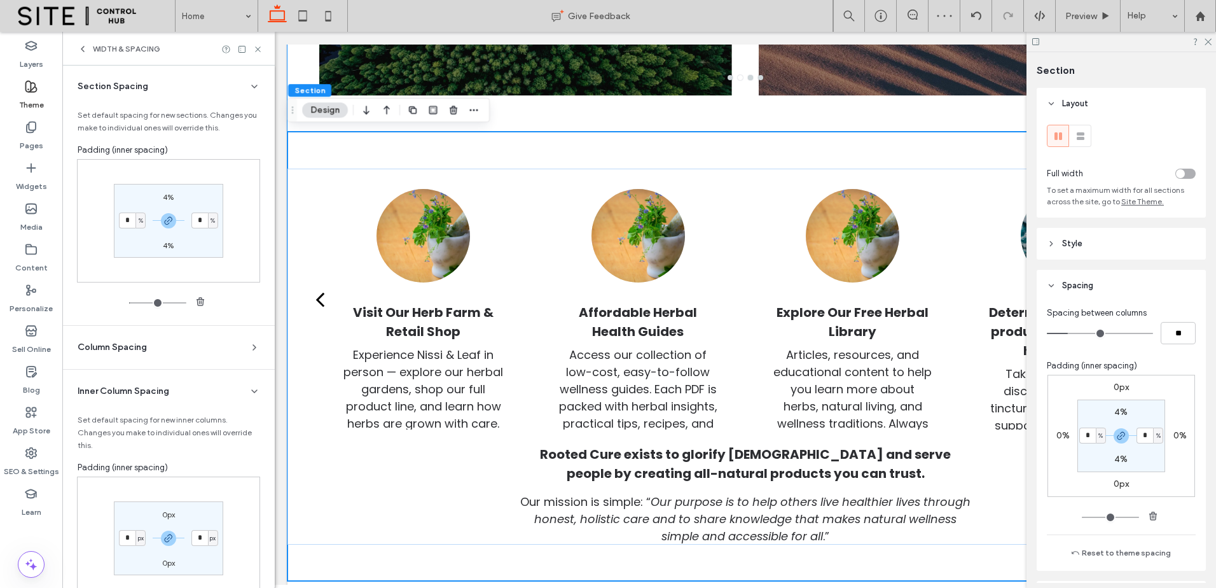
scroll to position [0, 0]
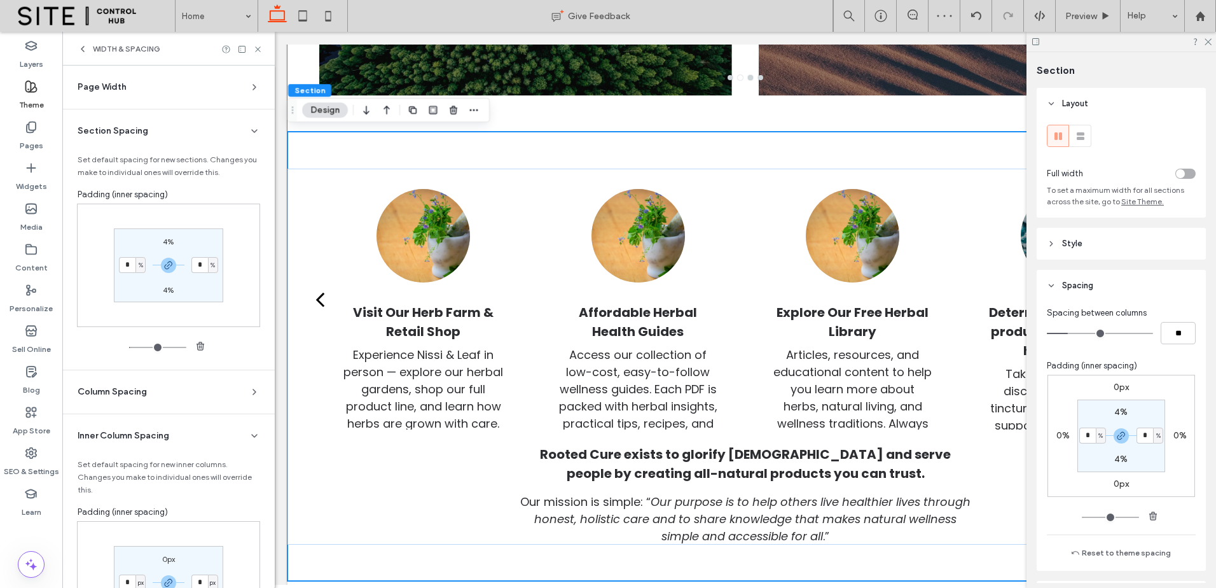
click at [258, 86] on div "Page Width Set the max width for all site sections that aren’t set to full widt…" at bounding box center [168, 382] width 212 height 632
click at [237, 90] on div "Page Width" at bounding box center [164, 87] width 172 height 13
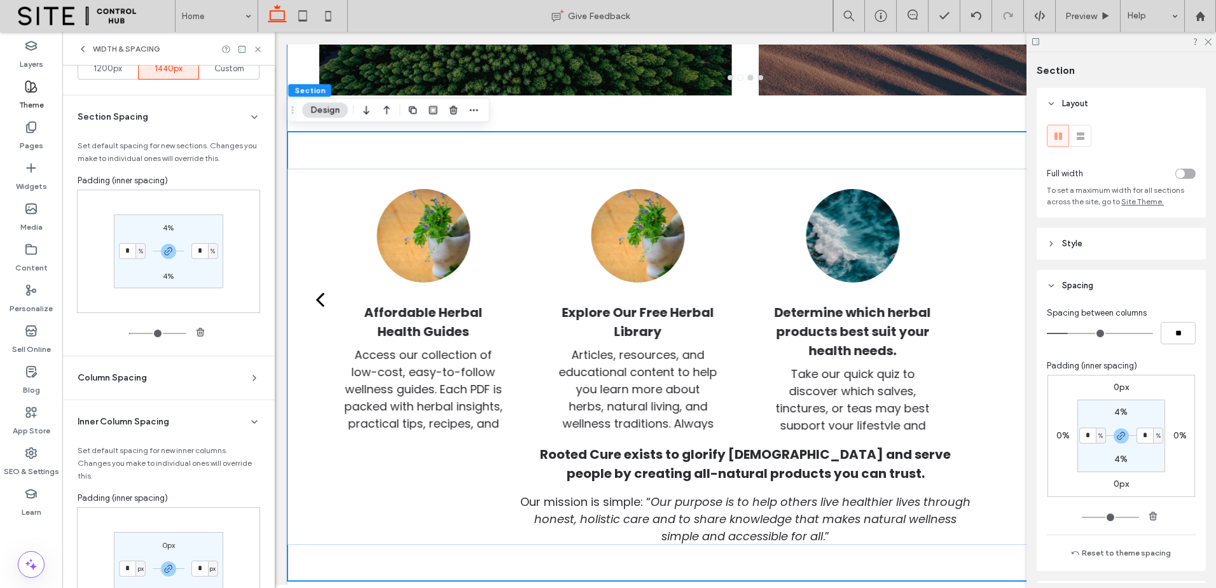
scroll to position [180, 0]
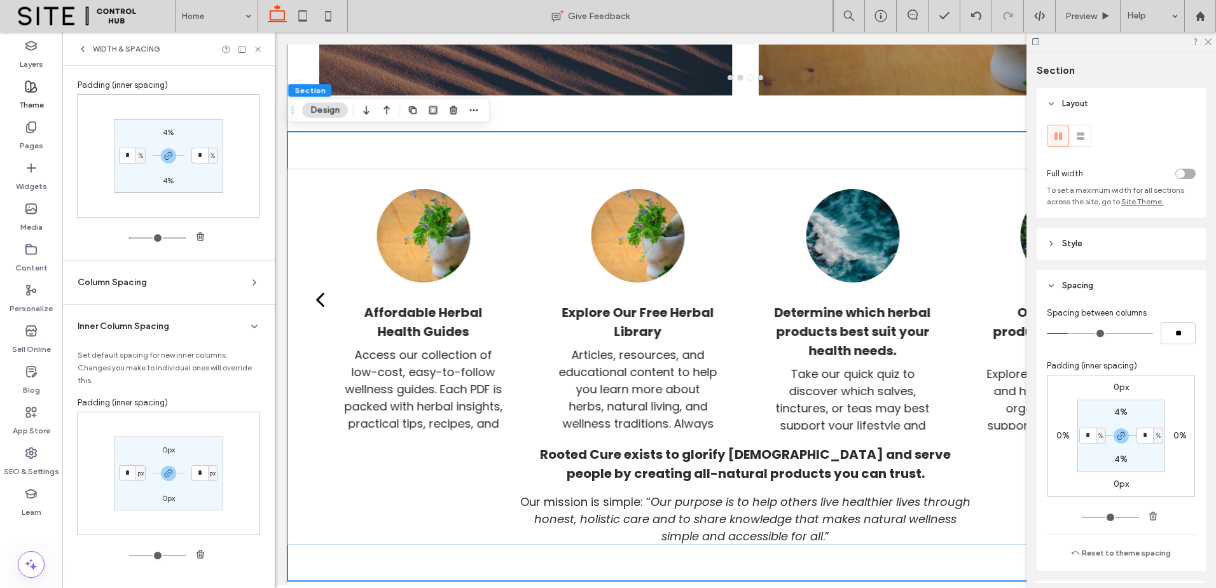
click at [254, 282] on section "Column Spacing Set default spacing for new columns. Changes you make to individ…" at bounding box center [169, 282] width 192 height 43
click at [252, 278] on icon at bounding box center [254, 282] width 10 height 10
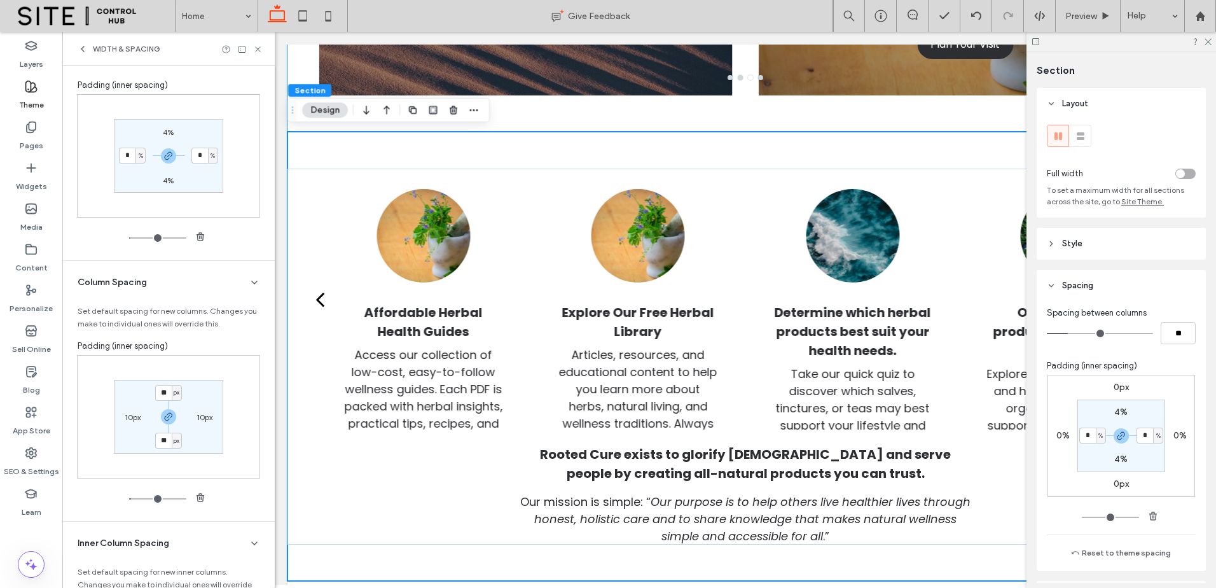
drag, startPoint x: 201, startPoint y: 500, endPoint x: 213, endPoint y: 448, distance: 52.9
click at [202, 495] on icon "button" at bounding box center [200, 497] width 10 height 10
type input "*"
click at [202, 416] on label "10px" at bounding box center [205, 417] width 16 height 10
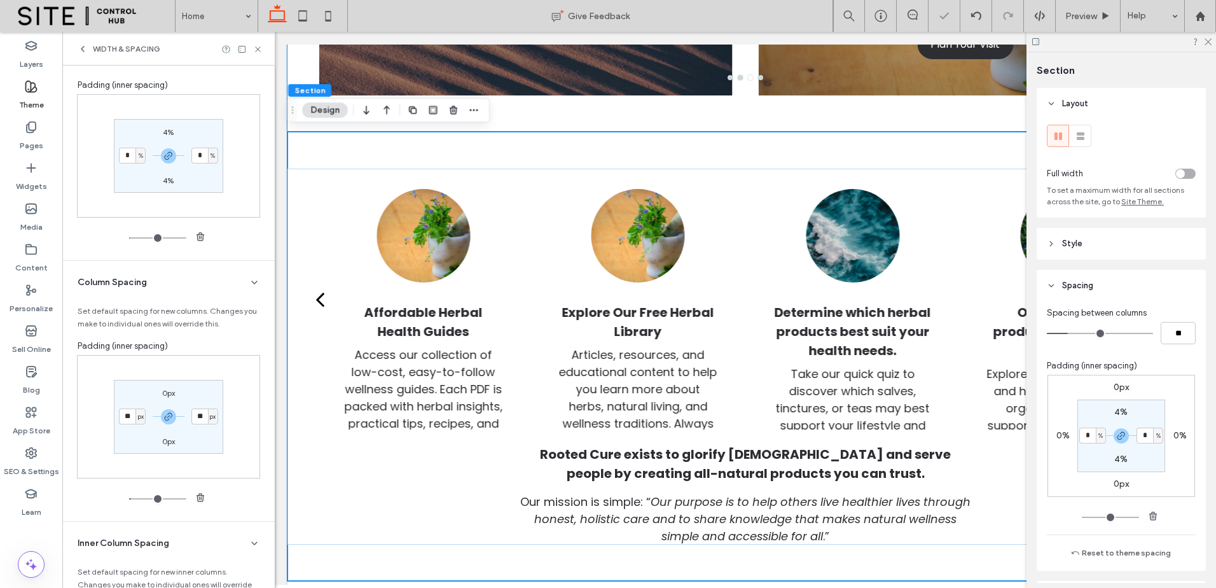
drag, startPoint x: 200, startPoint y: 499, endPoint x: 240, endPoint y: 493, distance: 40.6
click at [202, 499] on icon "button" at bounding box center [200, 497] width 10 height 10
type input "*"
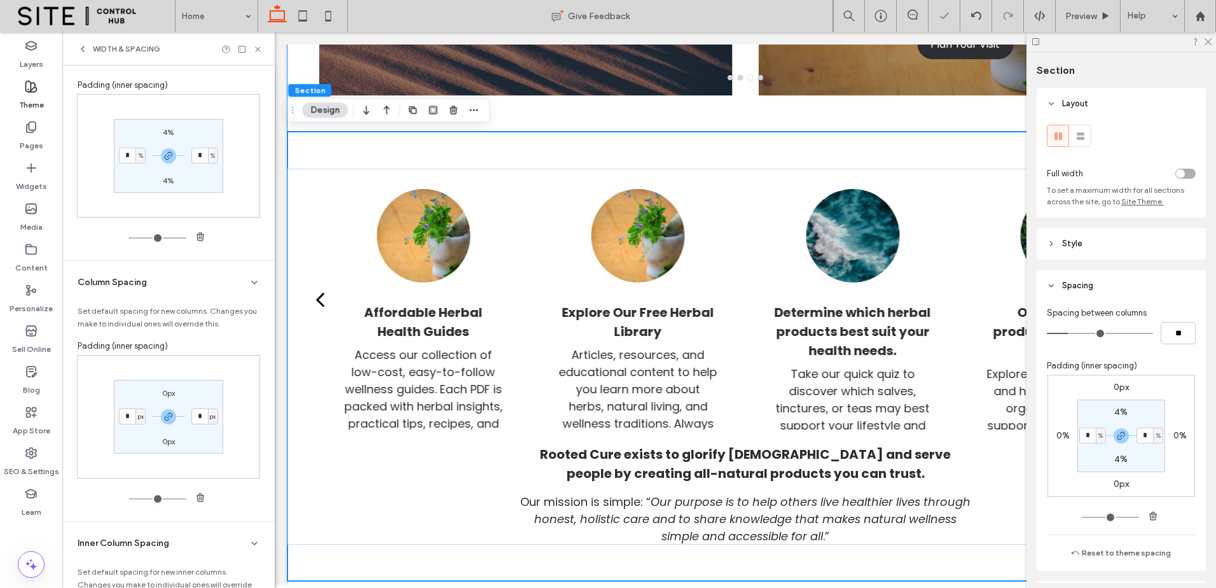
drag, startPoint x: 244, startPoint y: 493, endPoint x: 272, endPoint y: 408, distance: 89.7
click at [261, 448] on div "Page Width Set the max width for all site sections that aren’t set to full widt…" at bounding box center [168, 345] width 212 height 919
drag, startPoint x: 259, startPoint y: 51, endPoint x: 265, endPoint y: 24, distance: 27.3
click at [259, 51] on use at bounding box center [257, 48] width 5 height 5
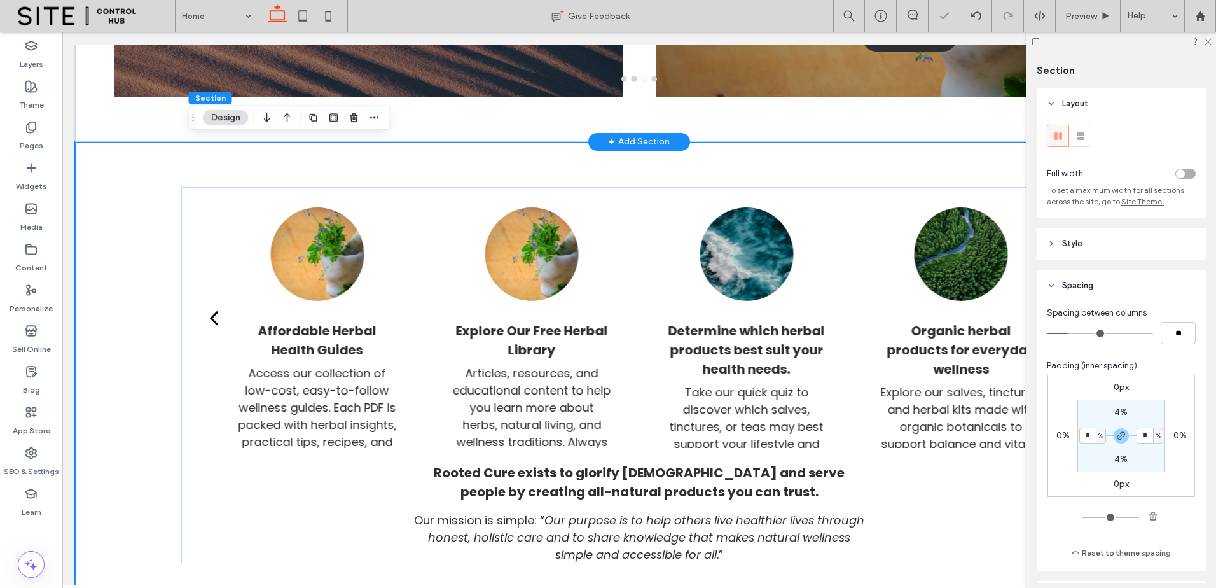
scroll to position [318, 0]
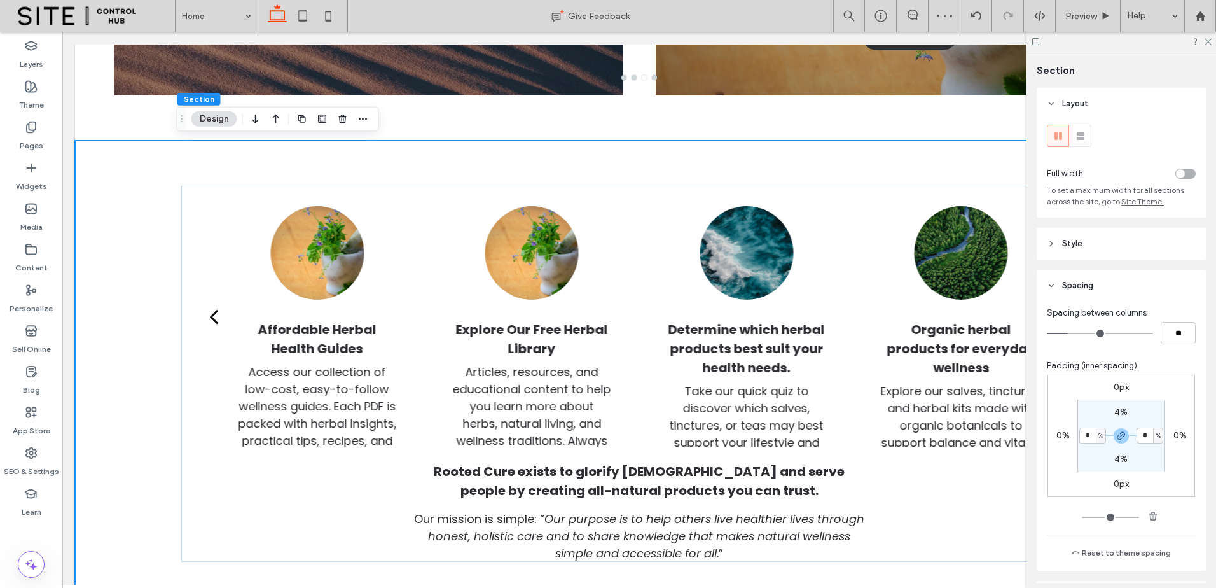
click at [1211, 42] on icon at bounding box center [1207, 41] width 8 height 8
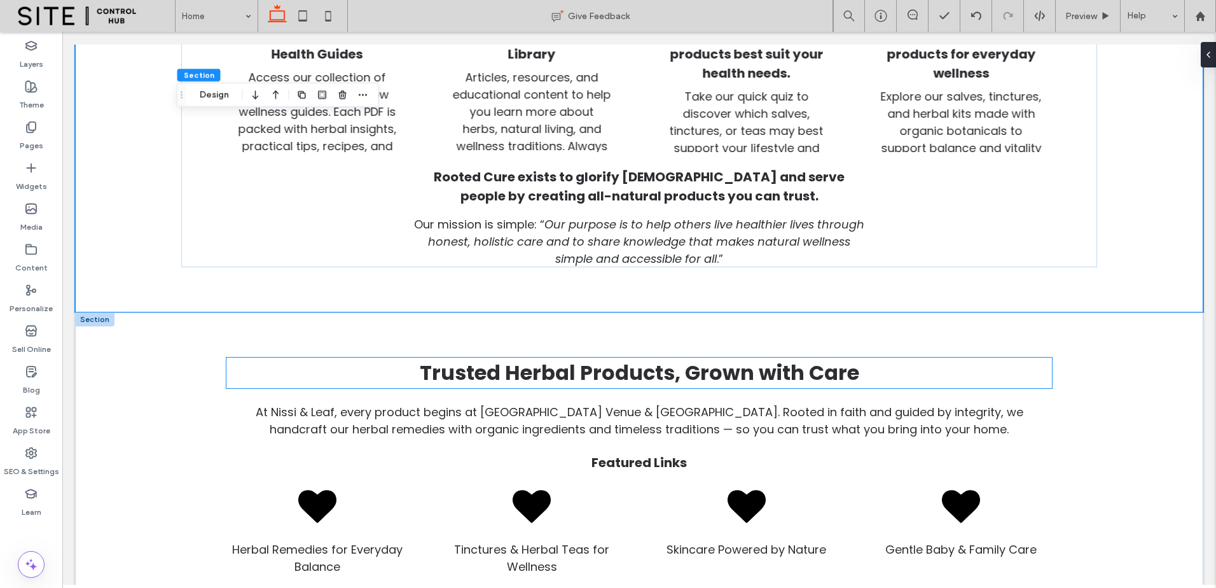
scroll to position [742, 0]
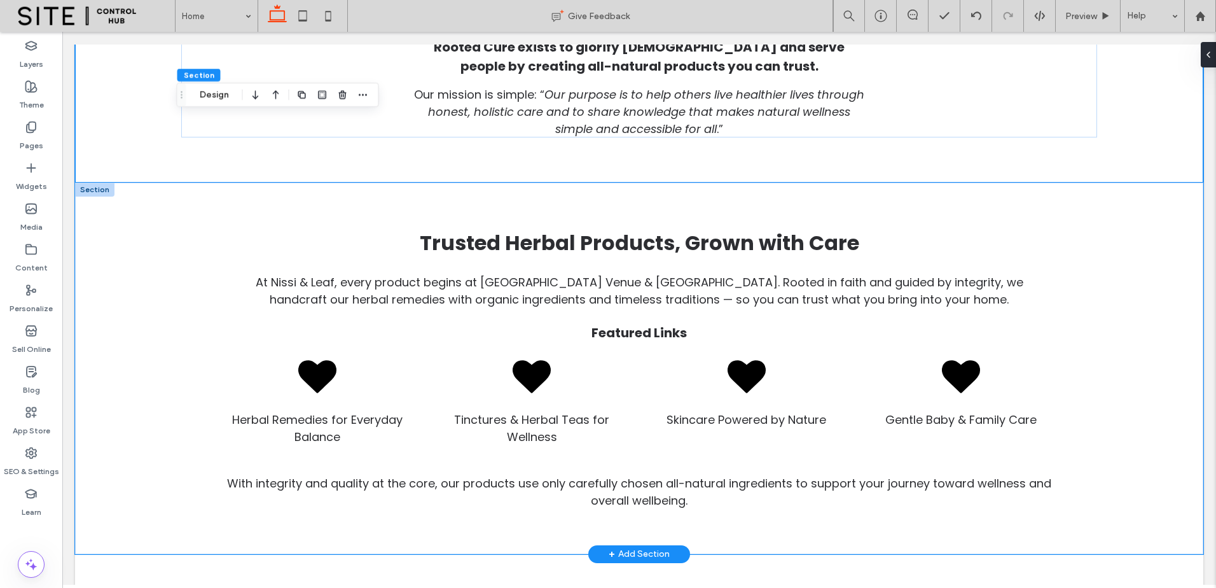
click at [1137, 306] on div "Trusted Herbal Products, Grown with Care At Nissi & Leaf, every product begins …" at bounding box center [639, 368] width 1128 height 371
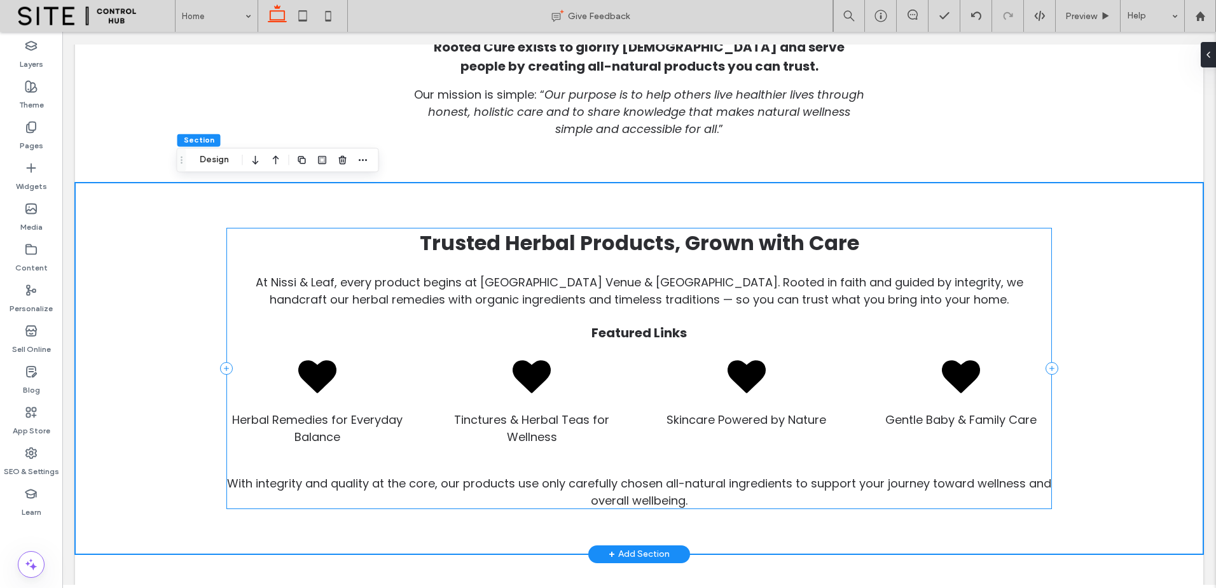
click at [608, 315] on div "Trusted Herbal Products, Grown with Care At Nissi & Leaf, every product begins …" at bounding box center [639, 368] width 826 height 281
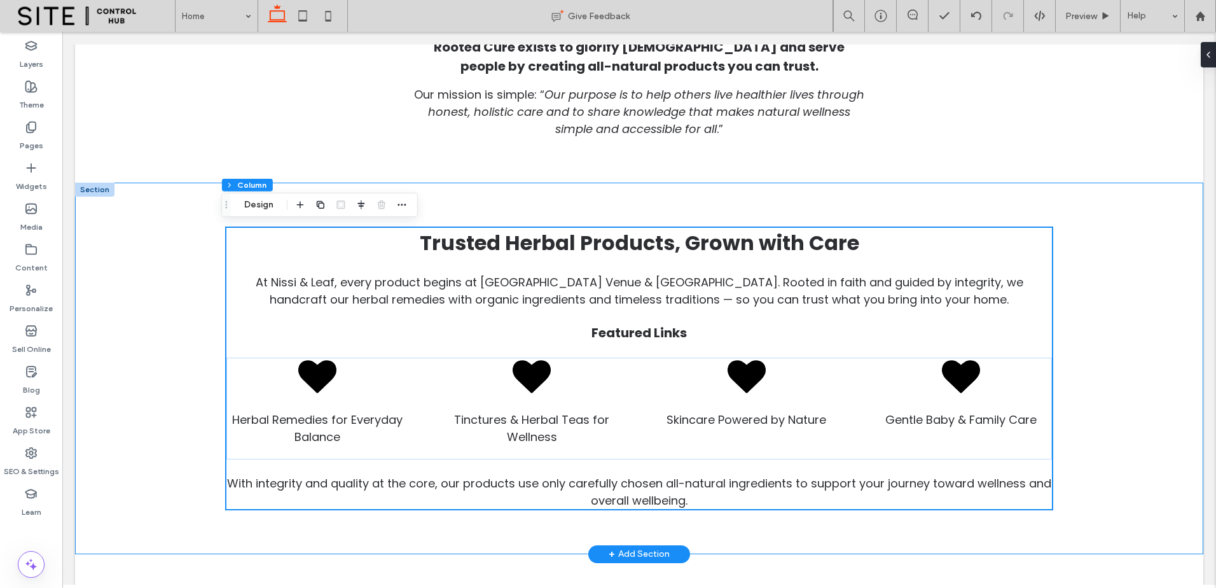
click at [1068, 295] on div "Trusted Herbal Products, Grown with Care At Nissi & Leaf, every product begins …" at bounding box center [639, 368] width 916 height 371
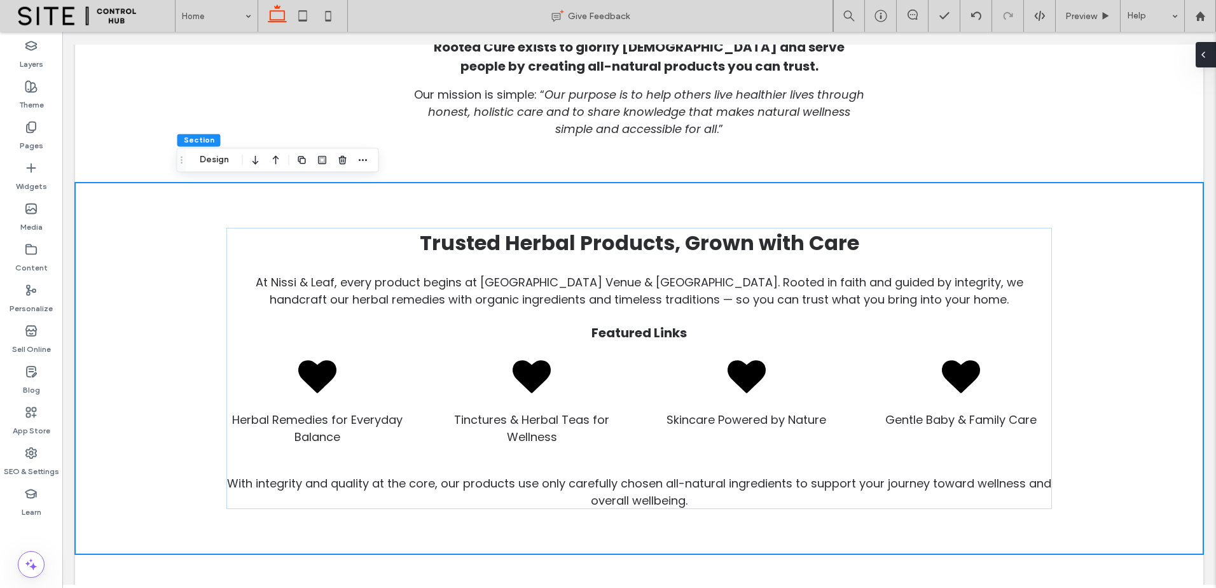
click at [1206, 62] on span at bounding box center [1203, 54] width 10 height 25
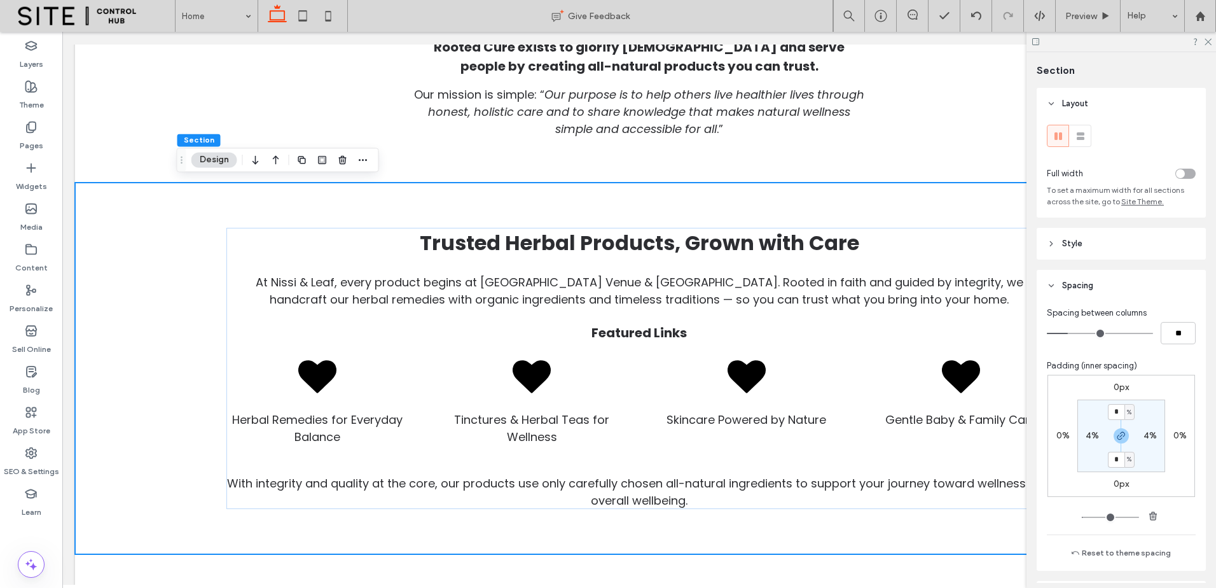
click at [1206, 58] on div "Section Layout Full width To set a maximum width for all sections across the si…" at bounding box center [1121, 319] width 190 height 535
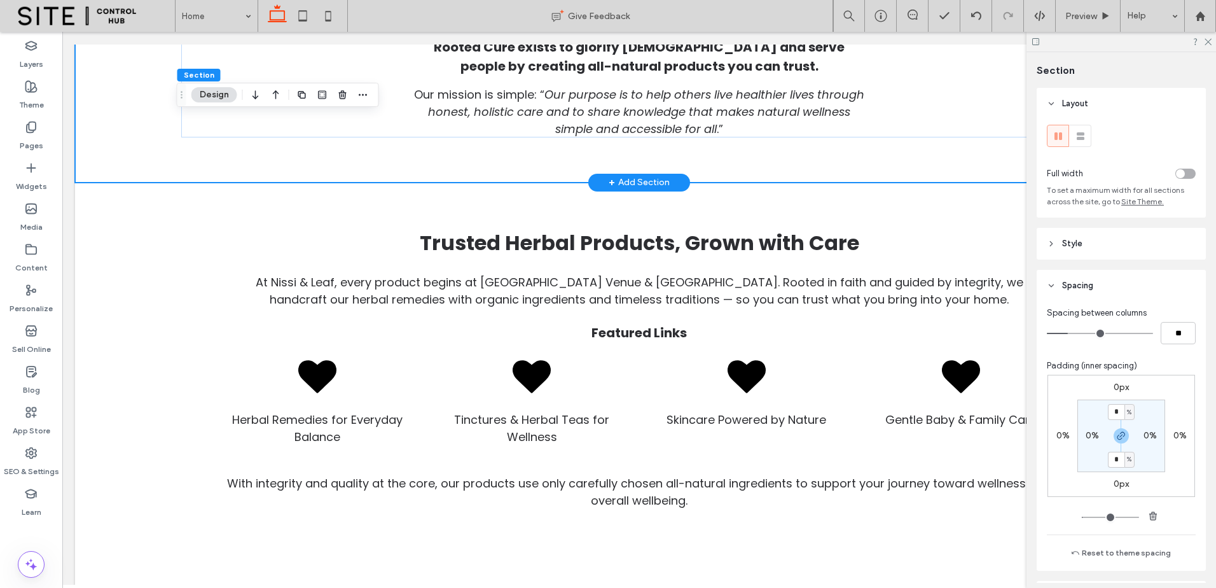
drag, startPoint x: 1150, startPoint y: 431, endPoint x: 1141, endPoint y: 478, distance: 47.3
click at [1147, 436] on label "0%" at bounding box center [1149, 435] width 13 height 11
drag, startPoint x: 1145, startPoint y: 547, endPoint x: 1180, endPoint y: 539, distance: 36.6
click at [1146, 547] on button "Reset to theme spacing" at bounding box center [1121, 552] width 117 height 15
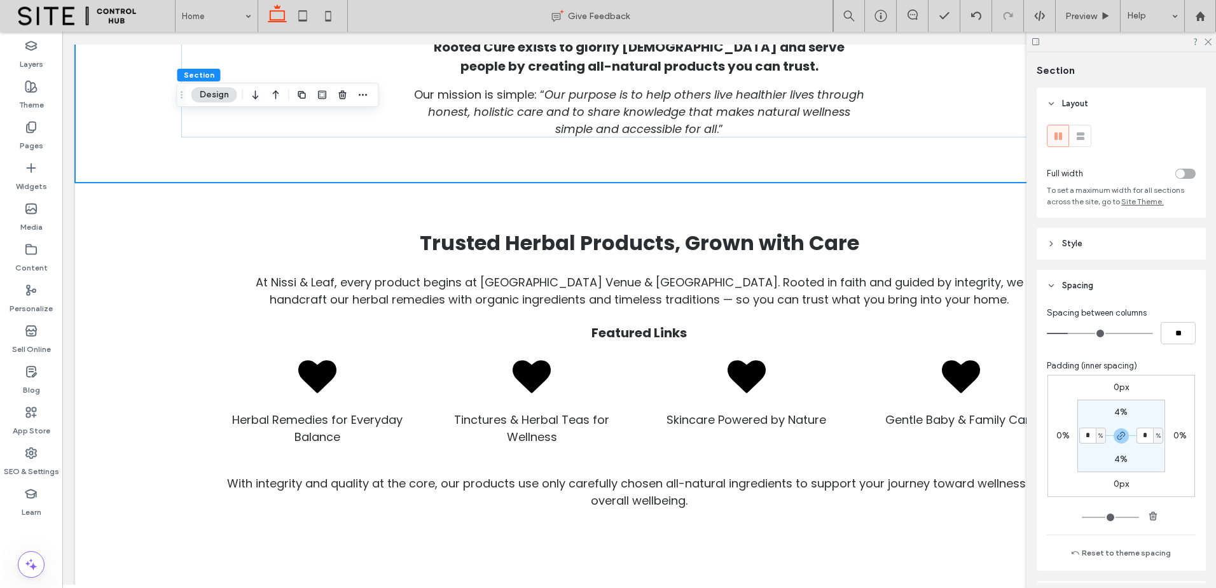
type input "*"
drag, startPoint x: 1200, startPoint y: 528, endPoint x: 1186, endPoint y: 495, distance: 35.9
click at [1200, 522] on div "Layout Full width To set a maximum width for all sections across the site, go t…" at bounding box center [1125, 335] width 177 height 495
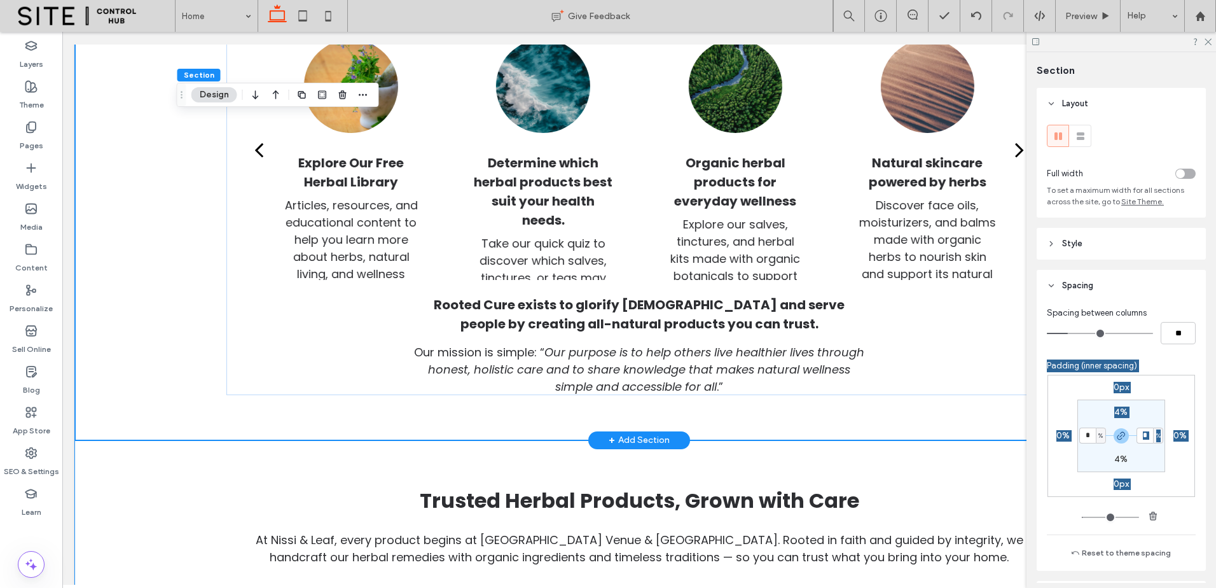
scroll to position [424, 0]
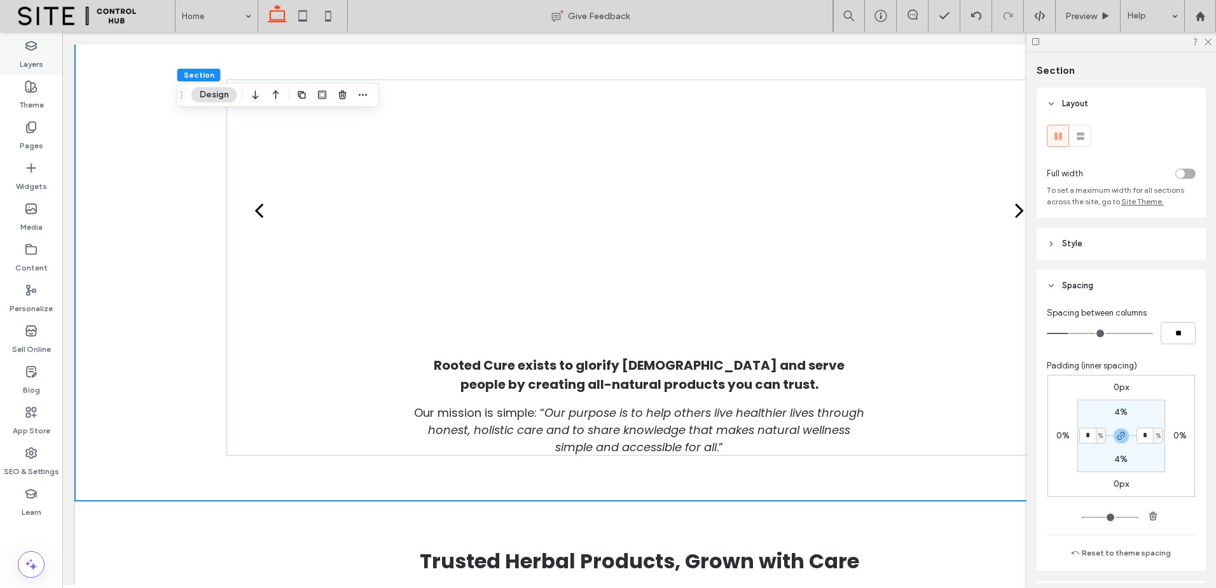
click at [43, 45] on div "Layers" at bounding box center [31, 54] width 62 height 41
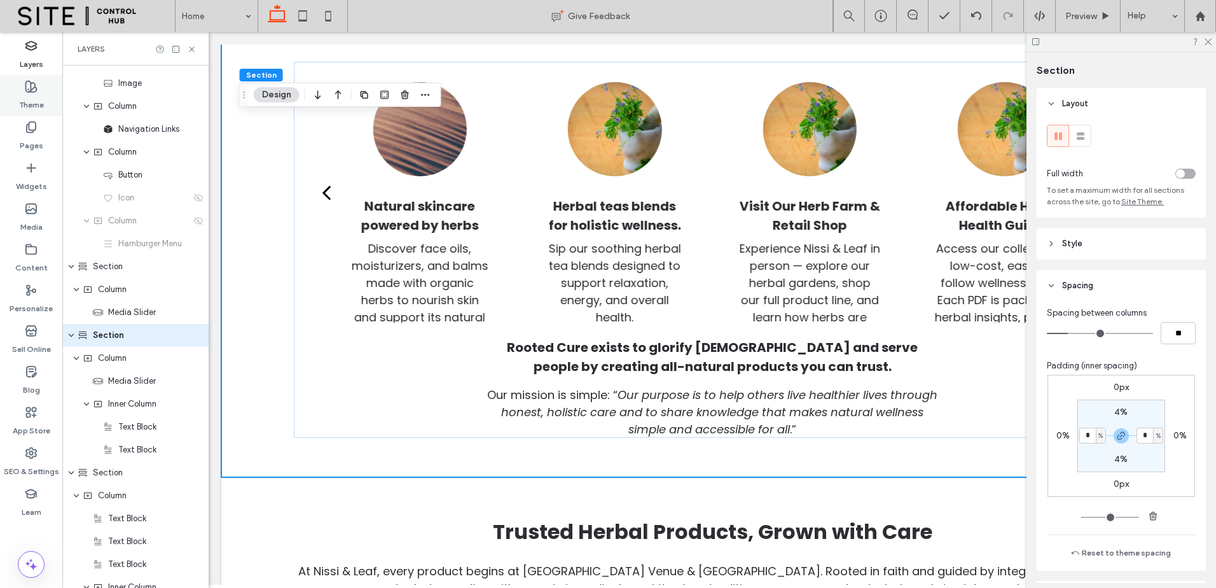
scroll to position [71, 0]
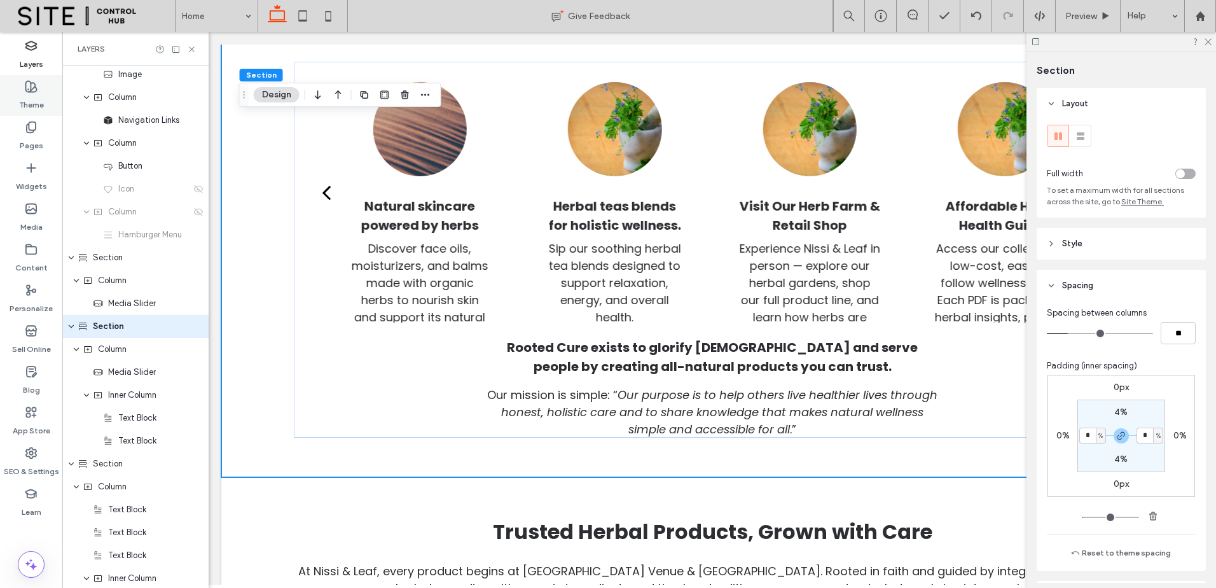
click at [27, 87] on icon at bounding box center [31, 86] width 13 height 13
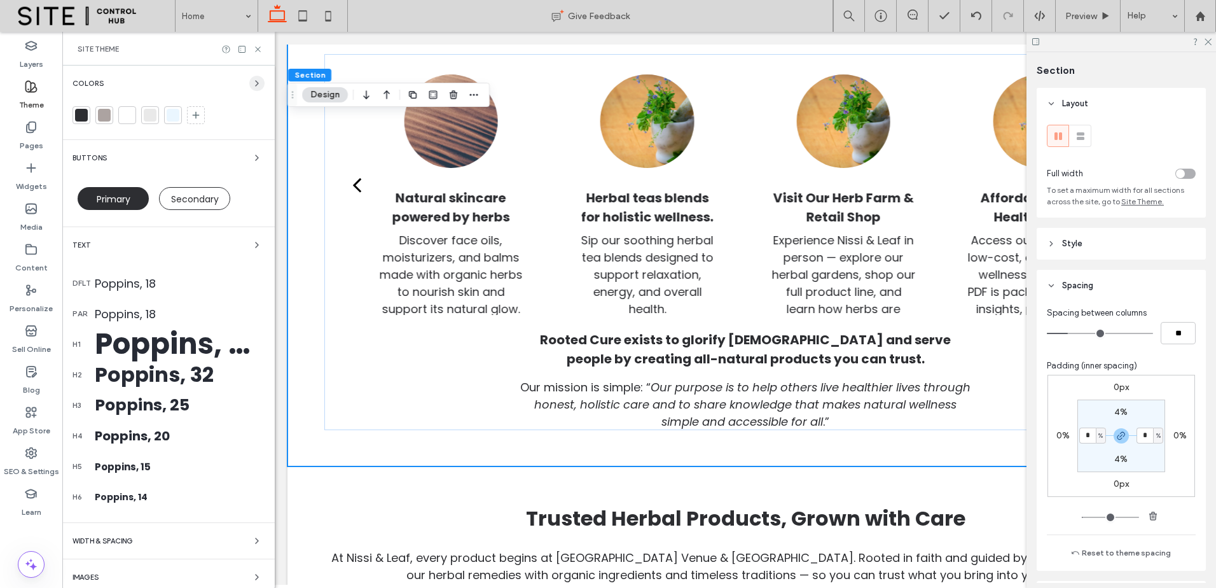
click at [249, 83] on span "button" at bounding box center [256, 83] width 15 height 15
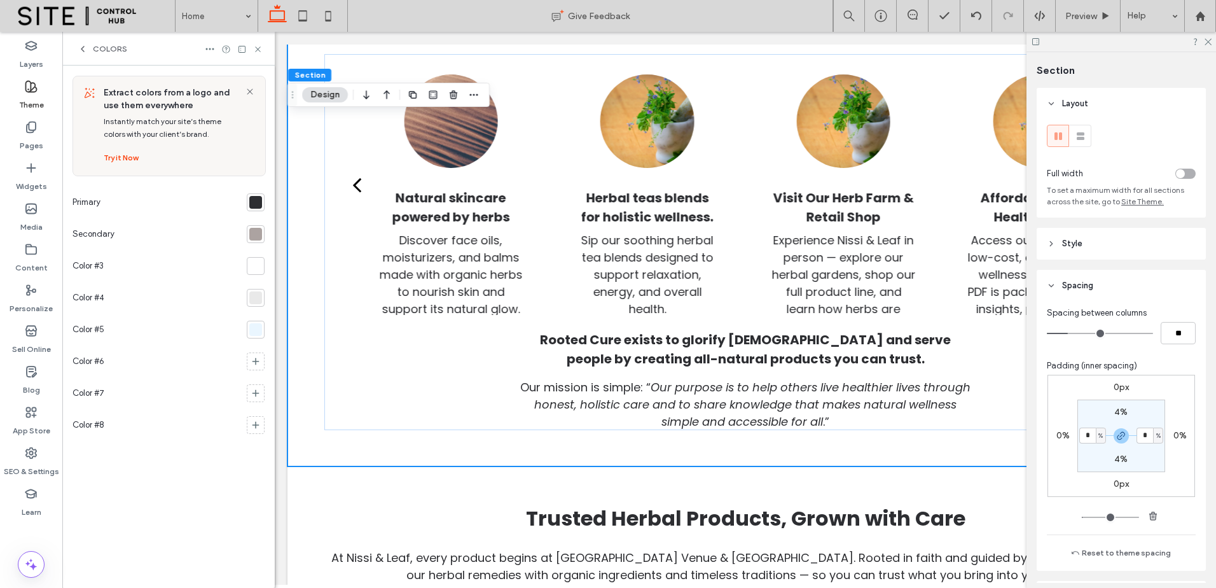
click at [254, 194] on div at bounding box center [256, 202] width 18 height 18
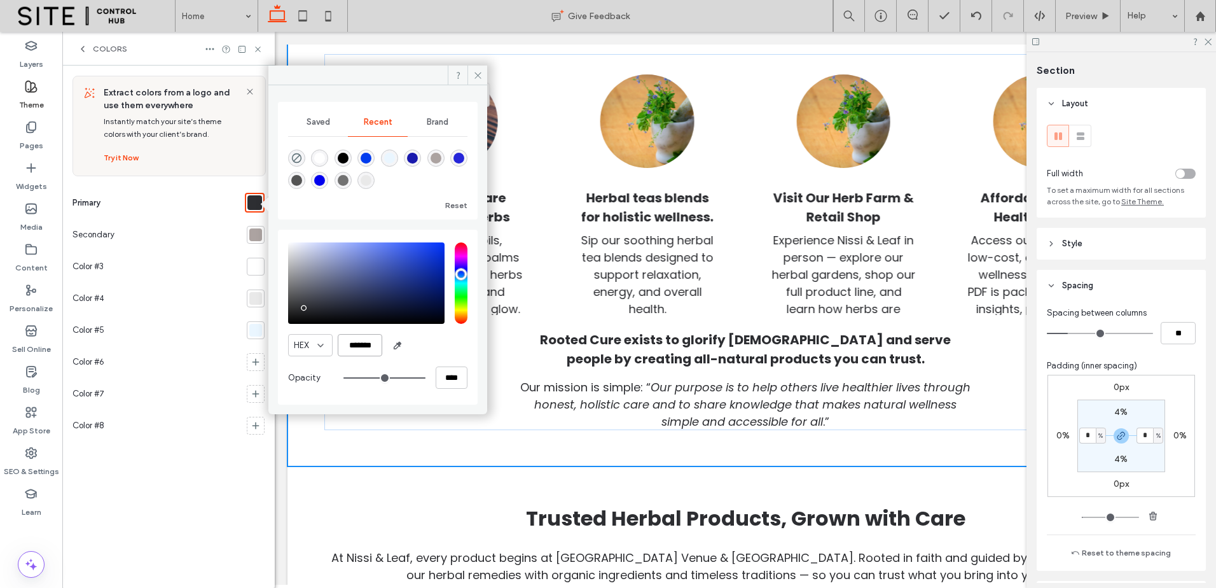
click at [362, 347] on input "*******" at bounding box center [360, 345] width 45 height 22
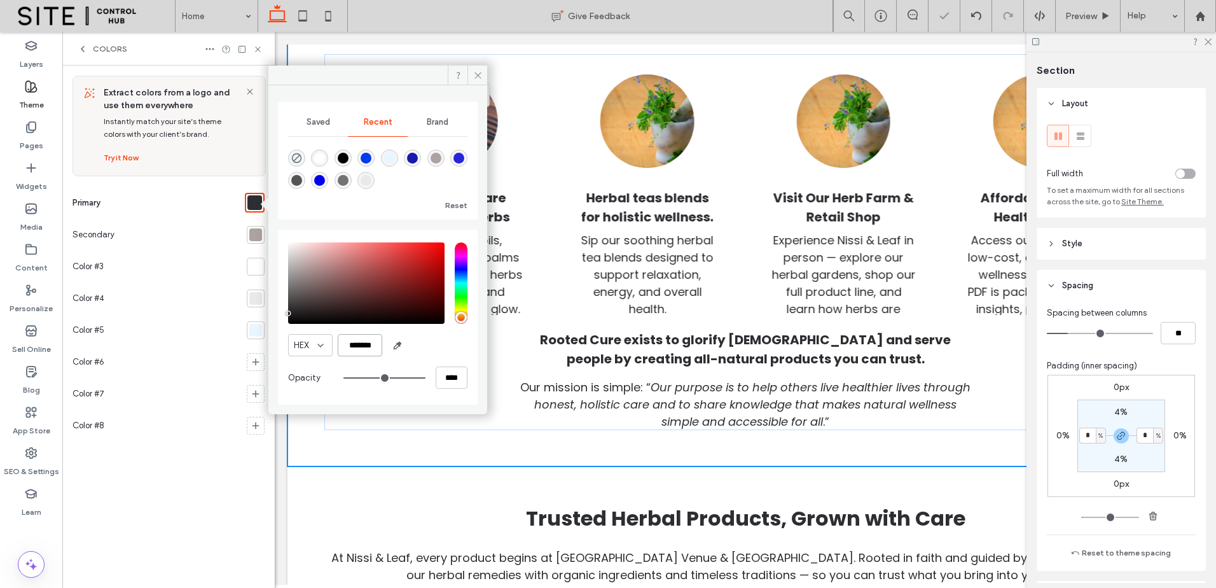
type input "*******"
click at [434, 346] on div "HEX *******" at bounding box center [377, 345] width 179 height 22
click at [251, 233] on div at bounding box center [255, 234] width 13 height 13
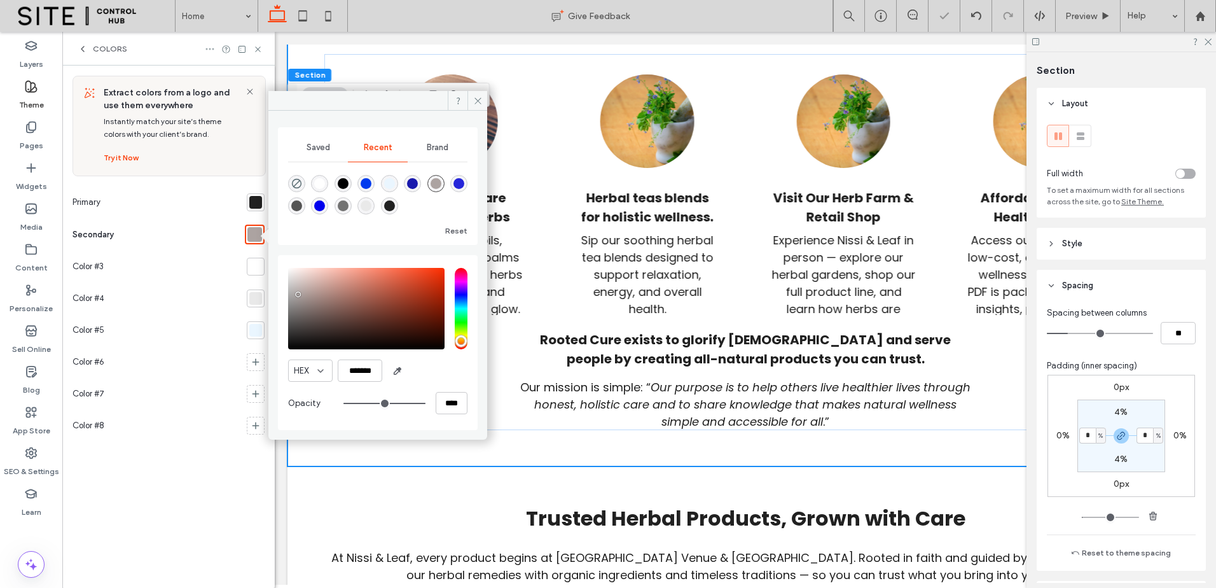
click at [207, 52] on icon at bounding box center [210, 49] width 10 height 10
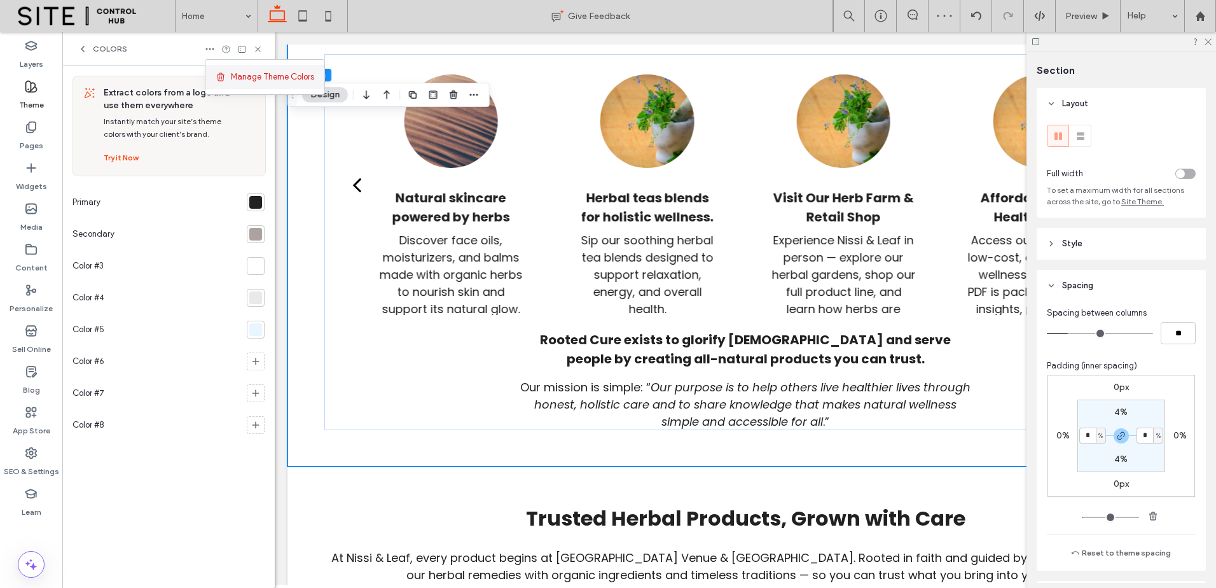
drag, startPoint x: 279, startPoint y: 76, endPoint x: 153, endPoint y: 50, distance: 129.3
click at [279, 76] on span "Manage Theme Colors" at bounding box center [272, 77] width 83 height 13
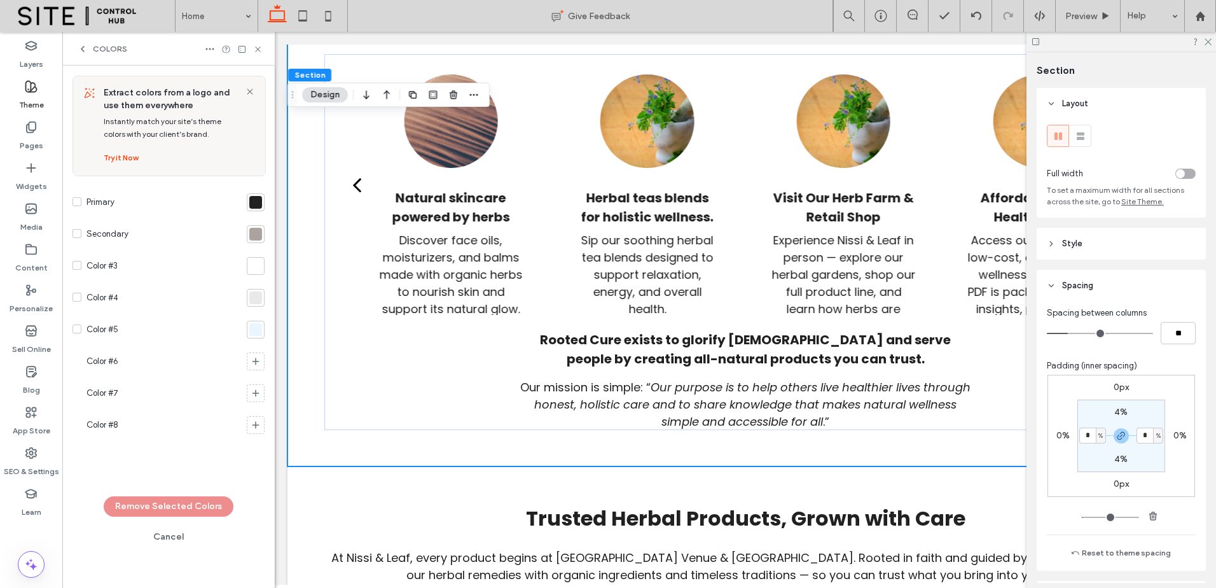
click at [172, 535] on button "Cancel" at bounding box center [168, 537] width 57 height 20
click at [214, 50] on use at bounding box center [210, 49] width 8 height 2
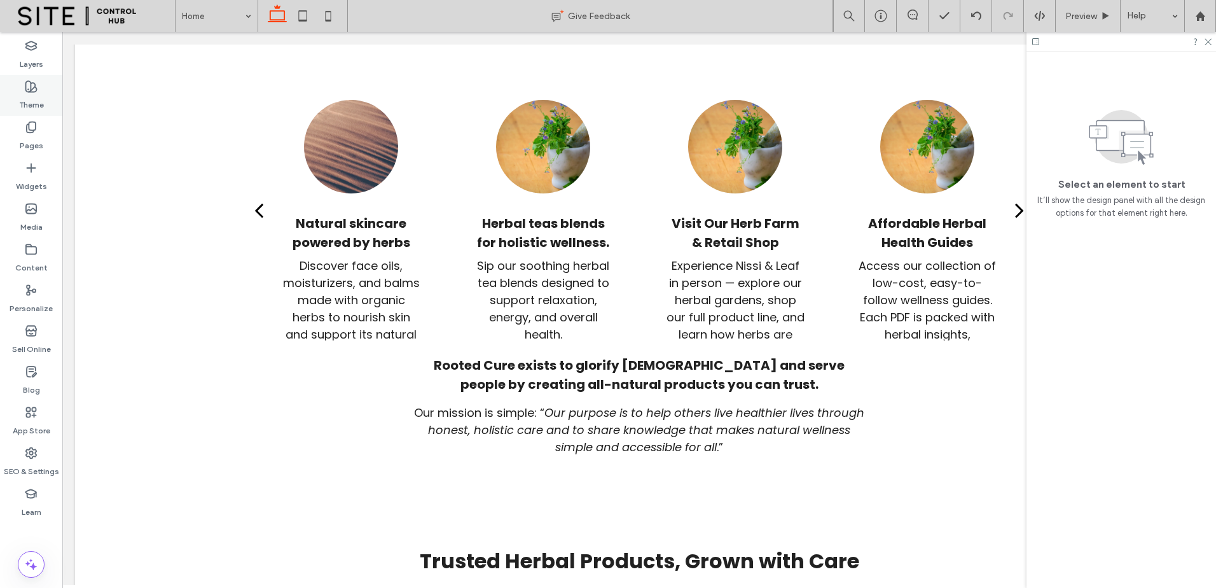
click at [32, 88] on icon at bounding box center [31, 86] width 13 height 13
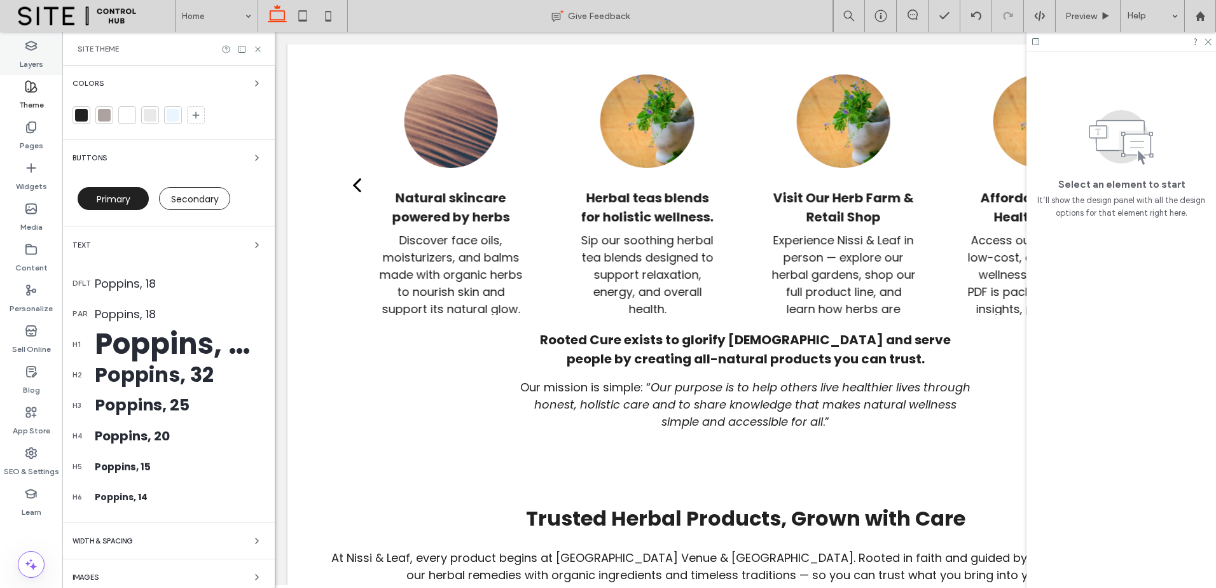
click at [29, 55] on label "Layers" at bounding box center [32, 61] width 24 height 18
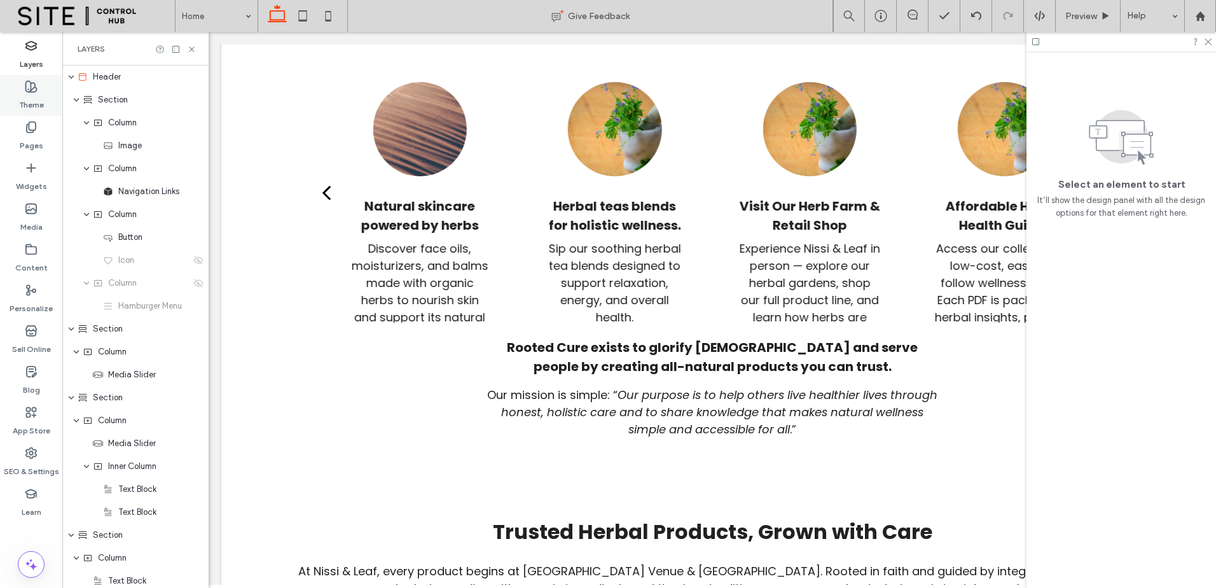
click at [38, 88] on div "Theme" at bounding box center [31, 95] width 62 height 41
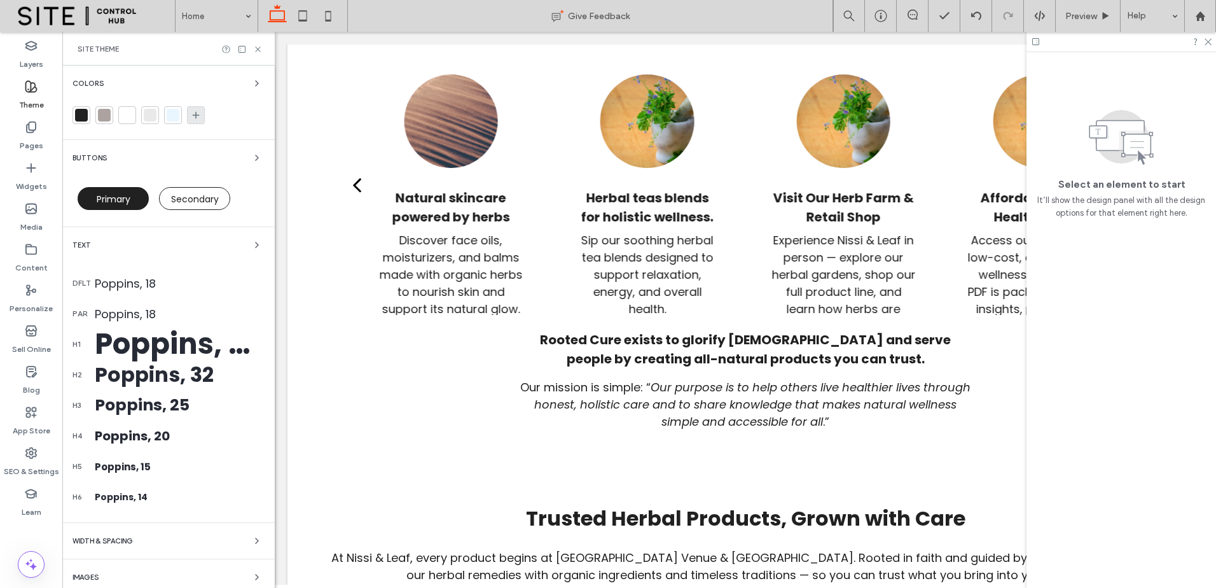
click at [197, 117] on icon at bounding box center [196, 115] width 10 height 10
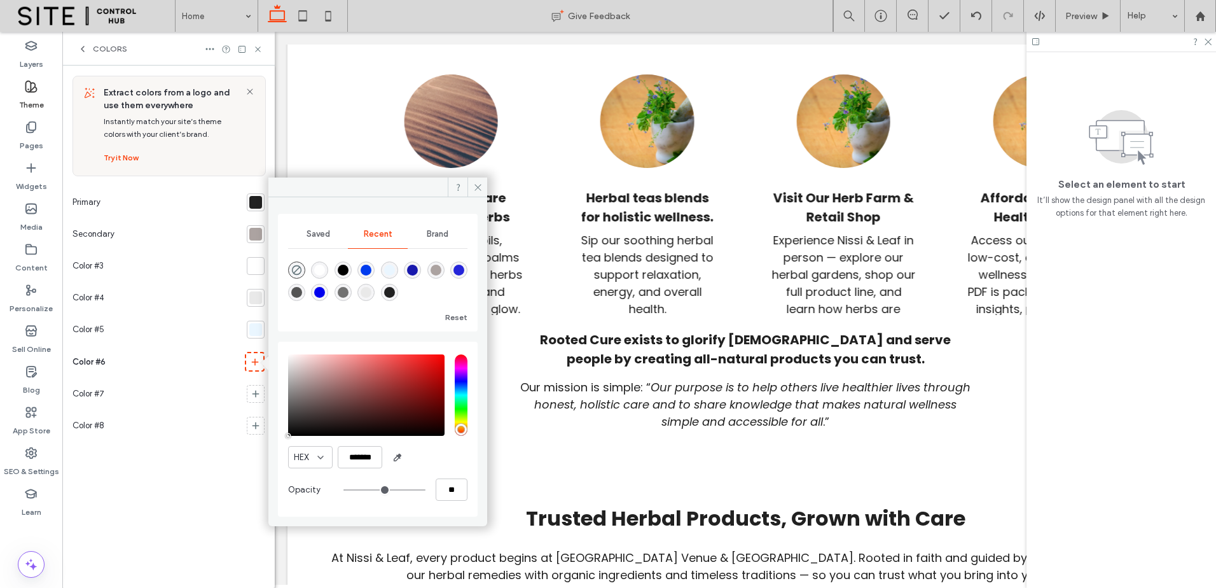
click at [257, 237] on div at bounding box center [255, 234] width 13 height 13
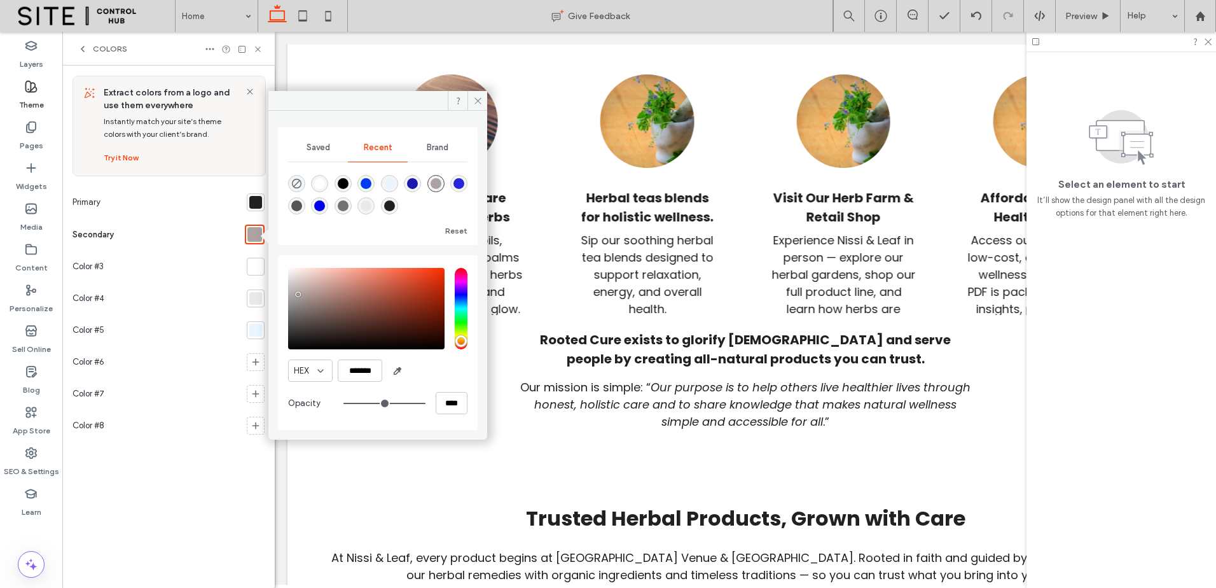
click at [431, 149] on span "Brand" at bounding box center [438, 147] width 22 height 10
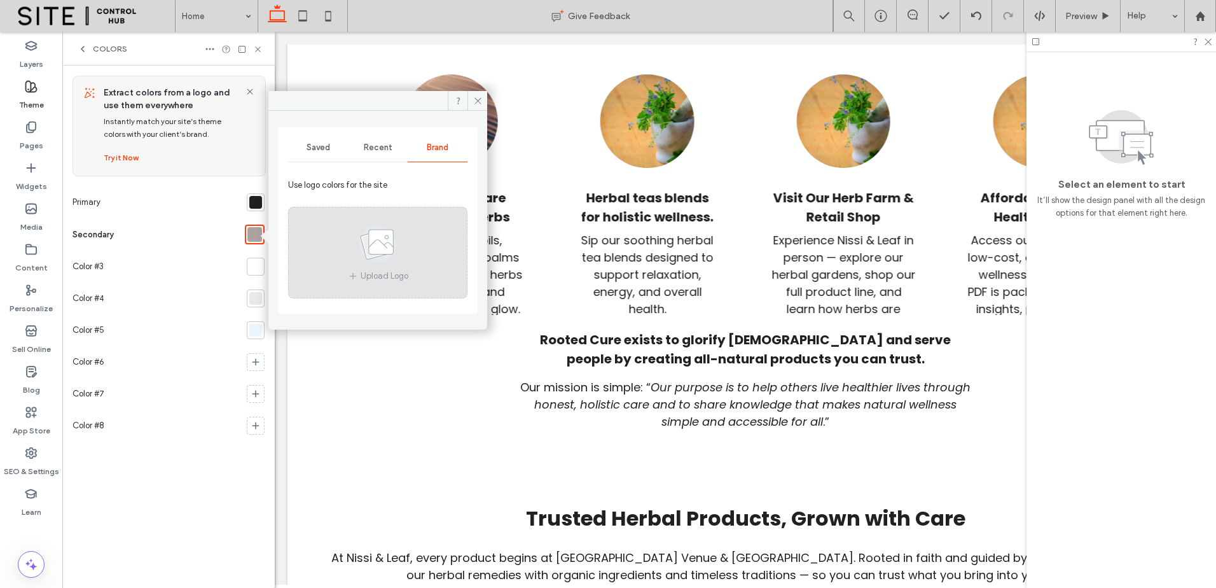
click at [394, 231] on icon at bounding box center [378, 244] width 64 height 42
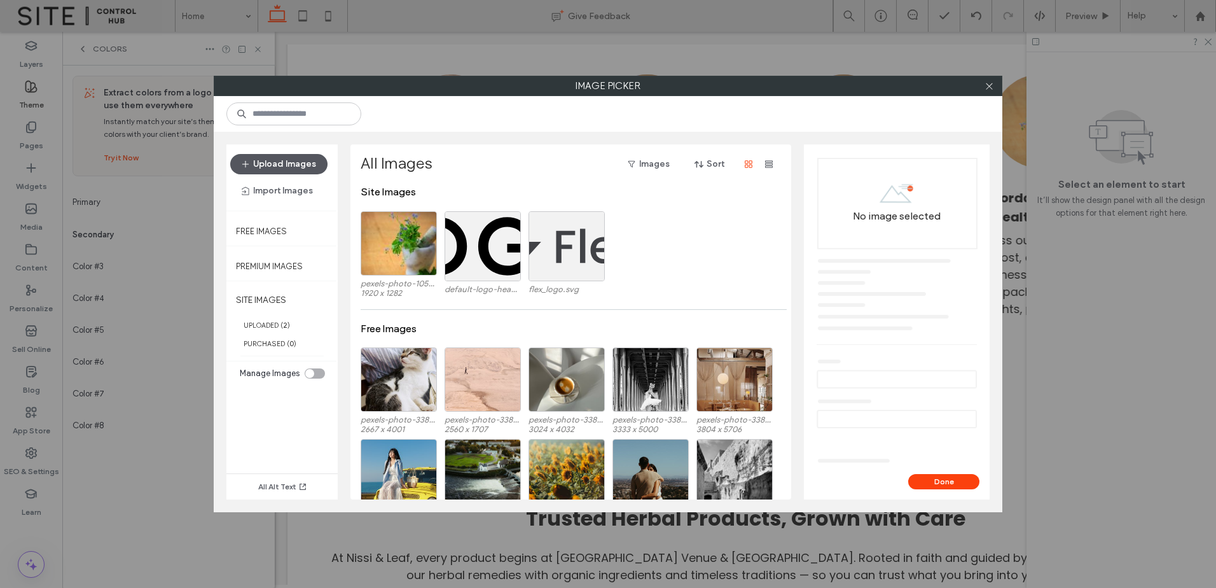
click at [299, 155] on button "Upload Images" at bounding box center [278, 164] width 97 height 20
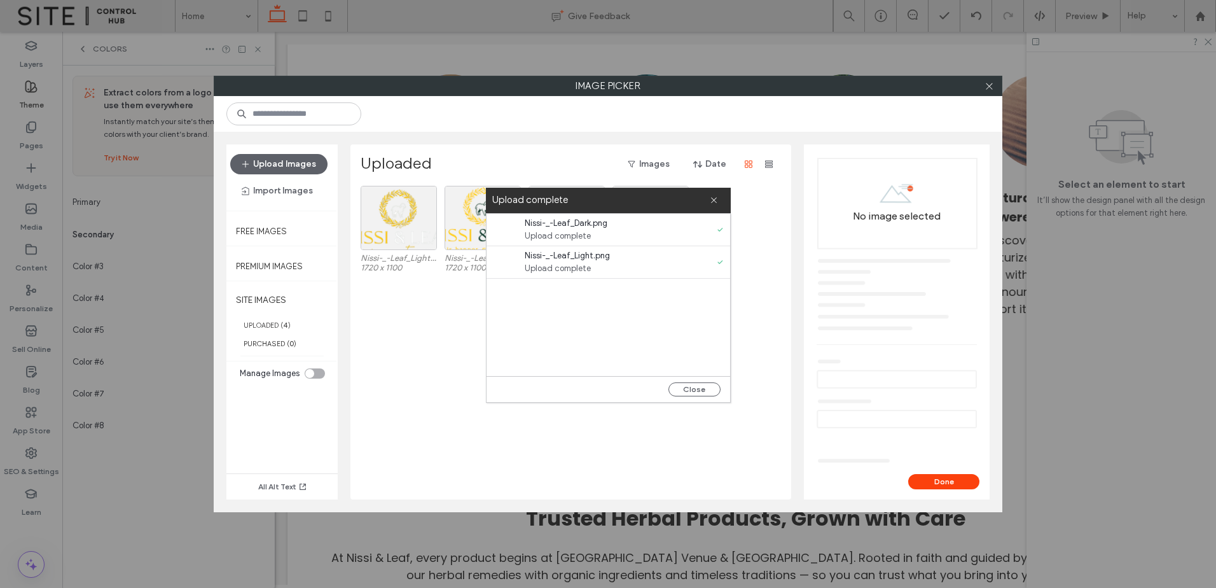
click at [230, 154] on button "Upload Images" at bounding box center [278, 164] width 97 height 20
click at [685, 383] on button "Close" at bounding box center [694, 389] width 52 height 14
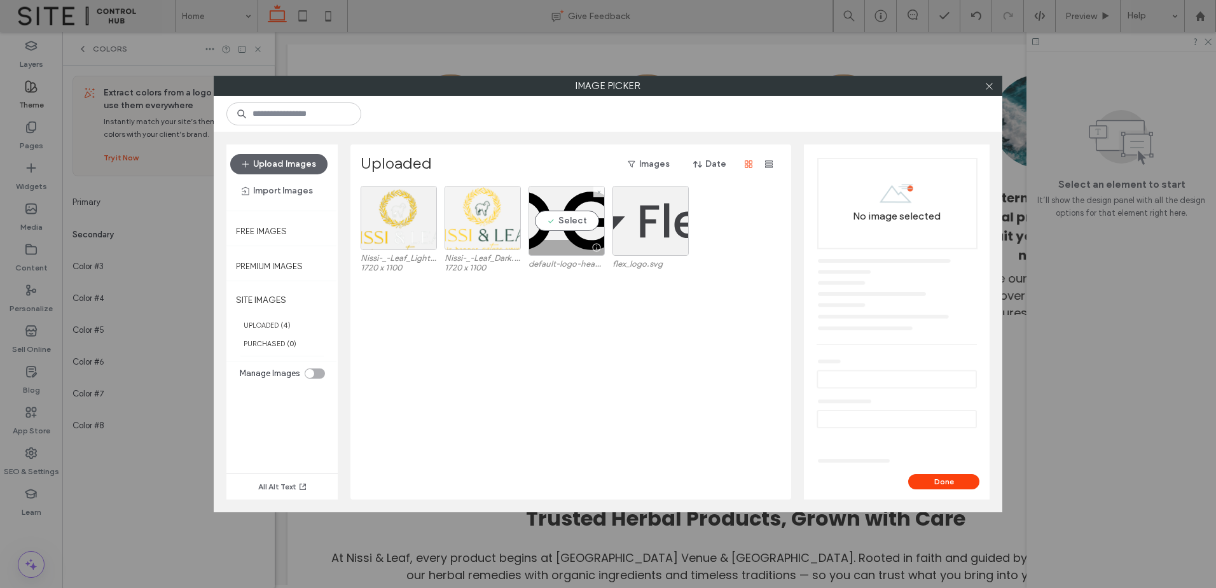
drag, startPoint x: 491, startPoint y: 223, endPoint x: 502, endPoint y: 221, distance: 10.9
click at [492, 222] on div at bounding box center [483, 218] width 76 height 64
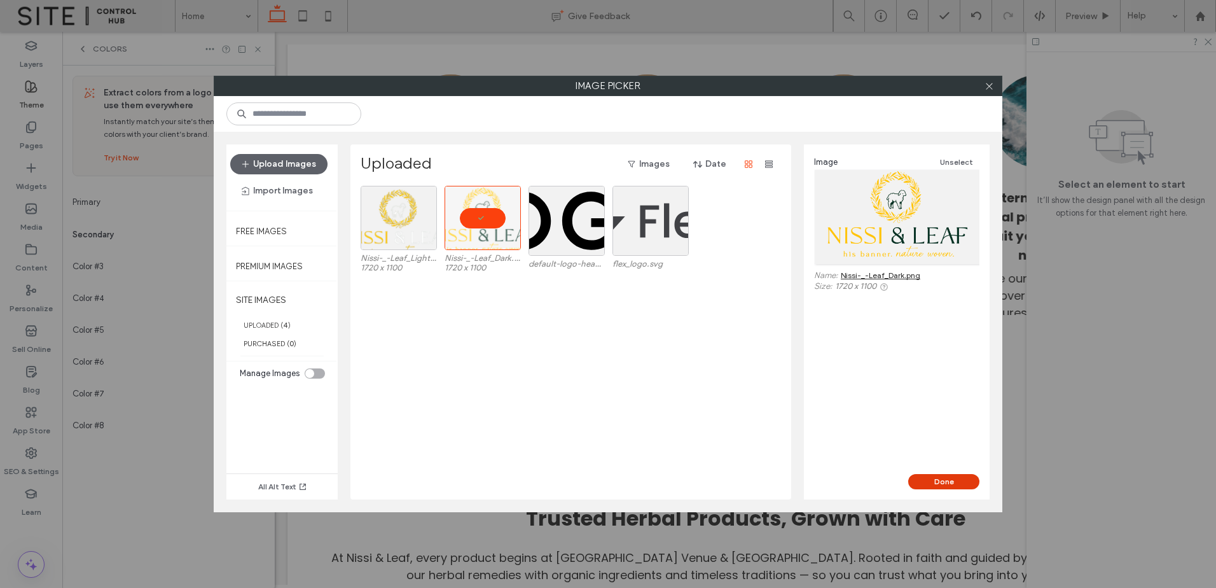
click at [936, 483] on button "Done" at bounding box center [943, 481] width 71 height 15
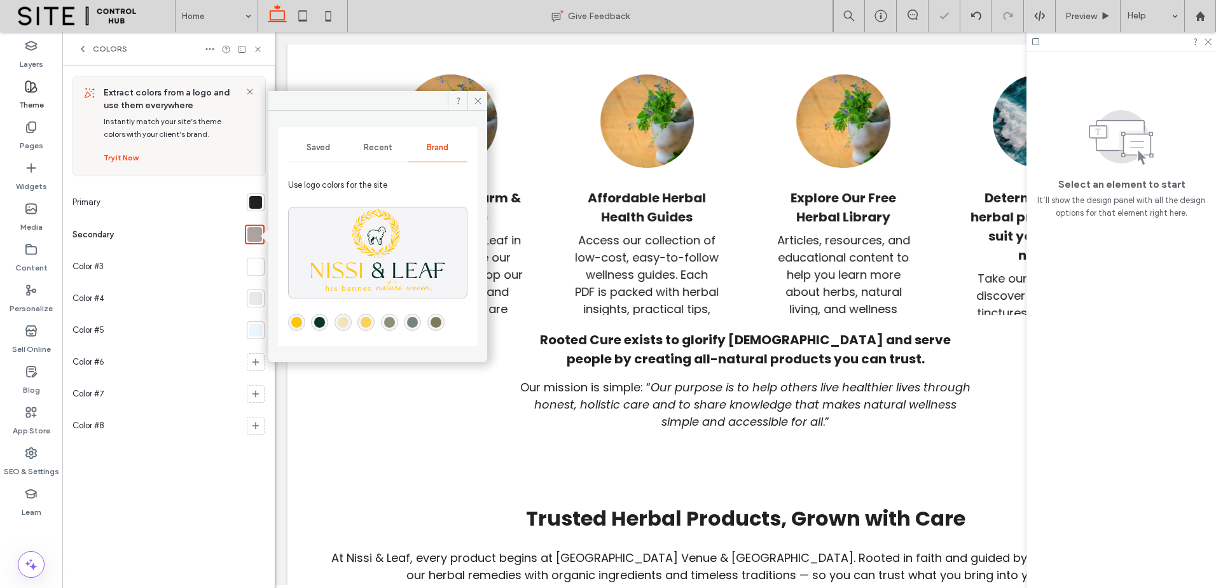
click at [329, 155] on div "Saved" at bounding box center [318, 148] width 60 height 28
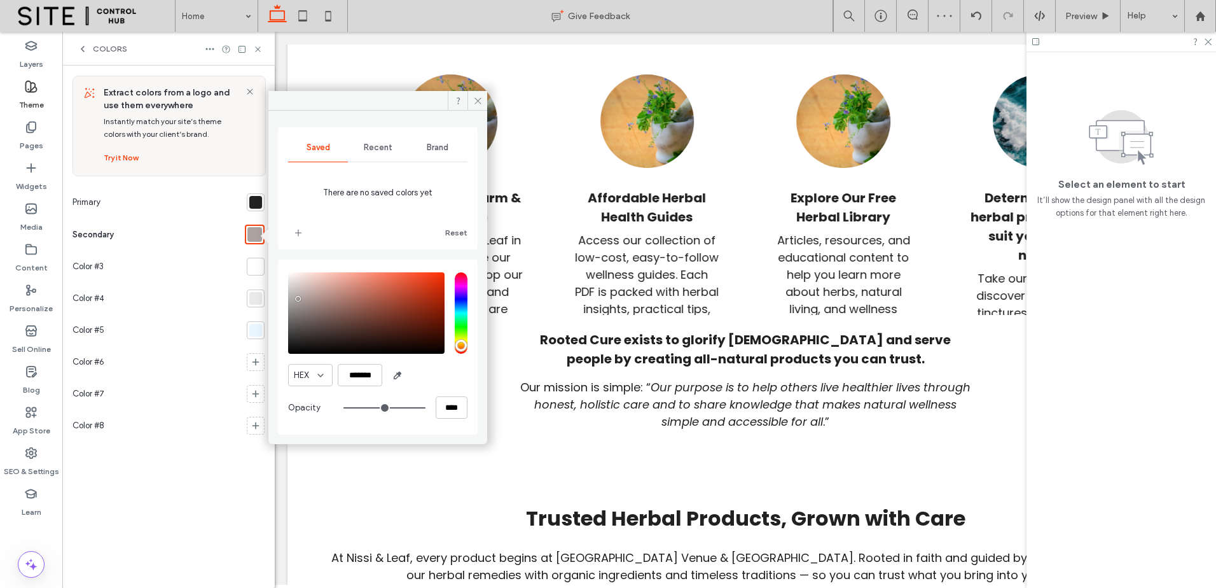
drag, startPoint x: 324, startPoint y: 146, endPoint x: 397, endPoint y: 145, distance: 73.1
click at [327, 145] on span "Saved" at bounding box center [319, 147] width 24 height 10
click at [415, 145] on div "Brand" at bounding box center [438, 148] width 60 height 28
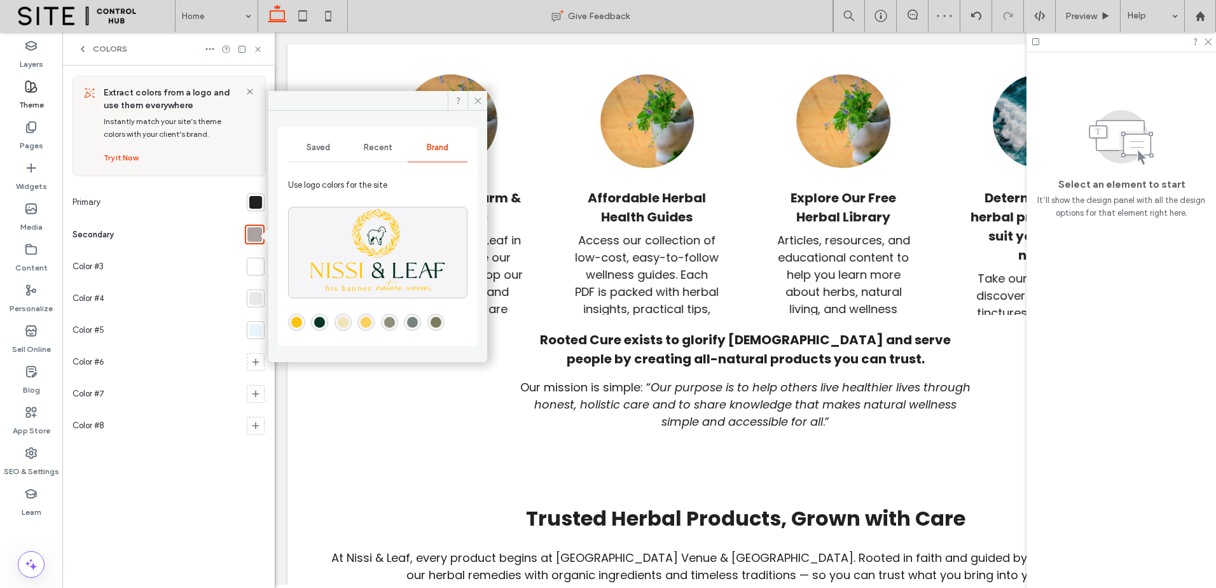
drag, startPoint x: 296, startPoint y: 322, endPoint x: 305, endPoint y: 329, distance: 10.4
click at [297, 323] on div "rgba(252,196,12,1)" at bounding box center [296, 322] width 11 height 11
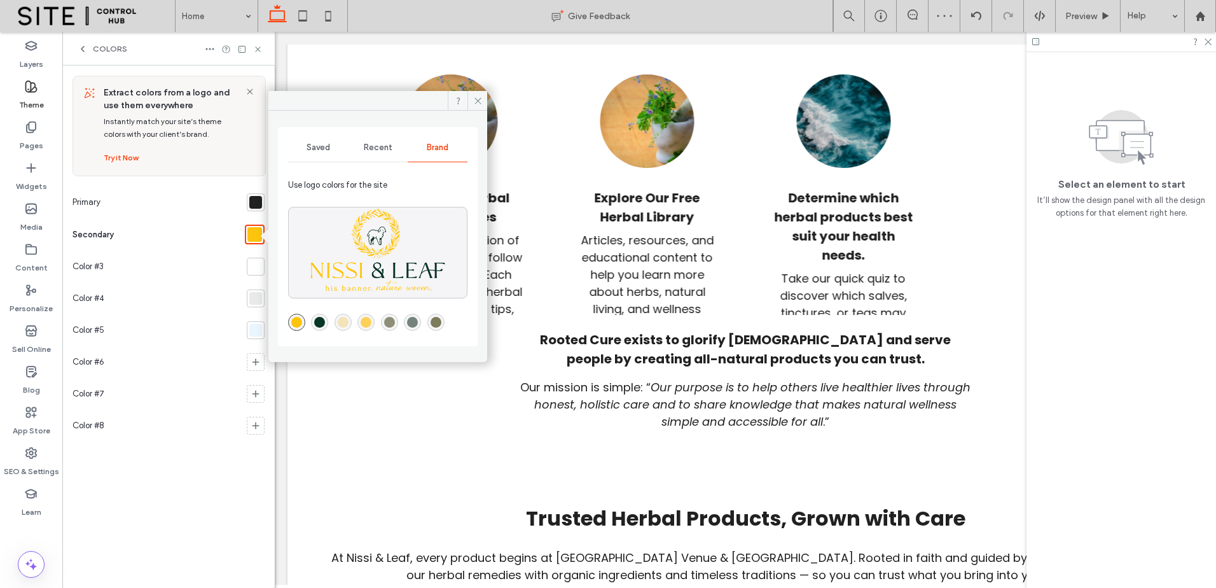
click at [316, 317] on div "rgba(8,54,38,1)" at bounding box center [319, 322] width 11 height 11
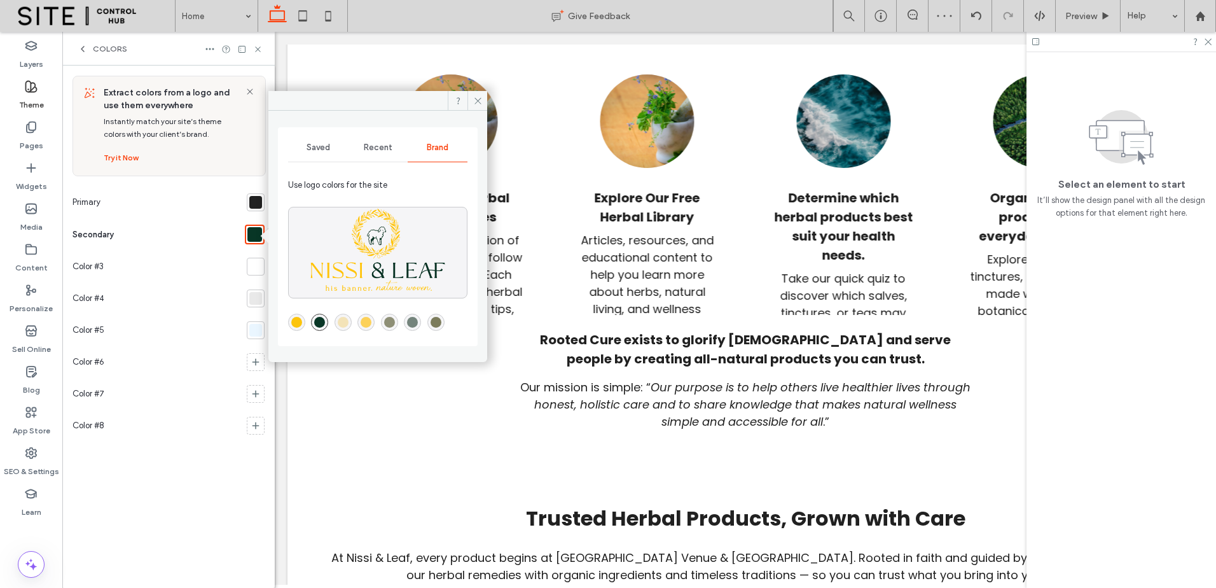
click at [257, 270] on div at bounding box center [255, 266] width 13 height 13
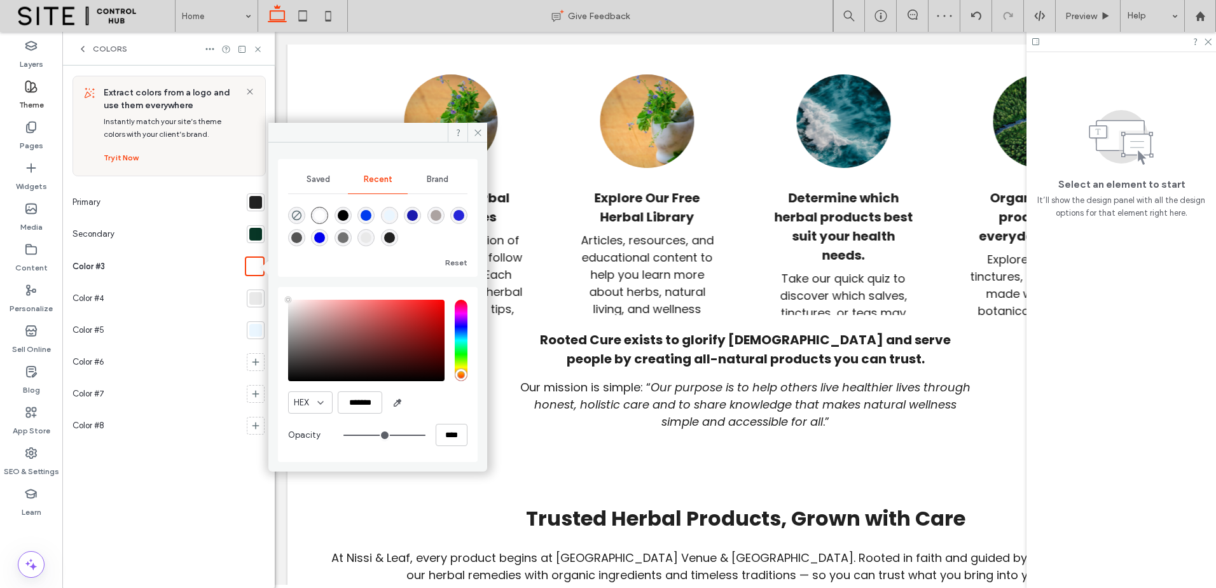
click at [422, 181] on div "Brand" at bounding box center [438, 179] width 60 height 28
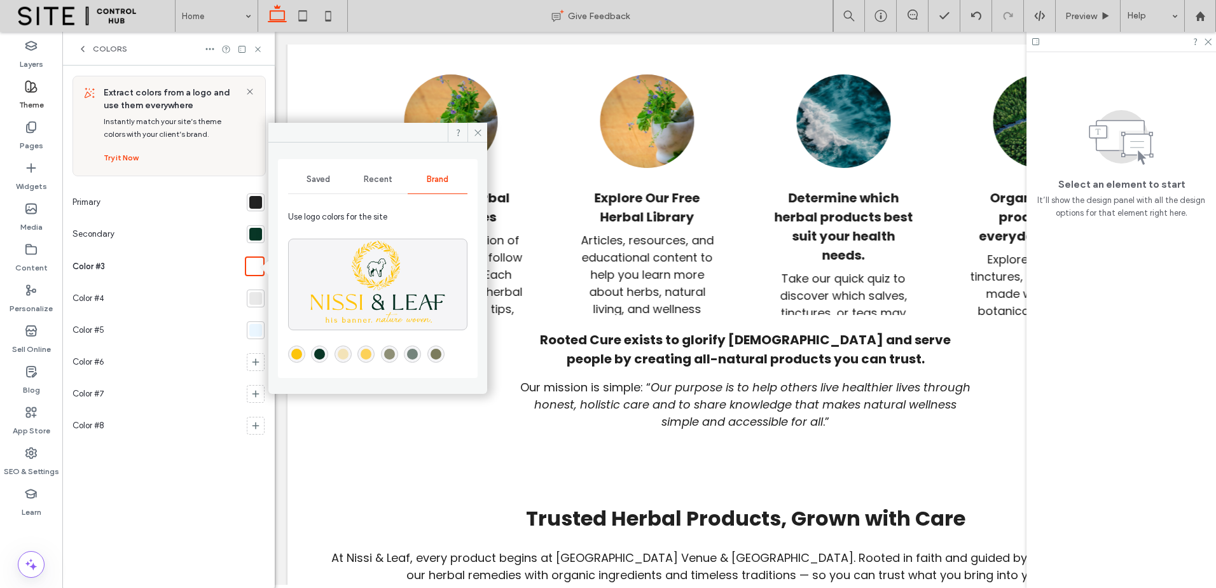
click at [299, 356] on div "rgba(252,196,12,1)" at bounding box center [296, 354] width 11 height 11
click at [251, 296] on div at bounding box center [255, 298] width 13 height 13
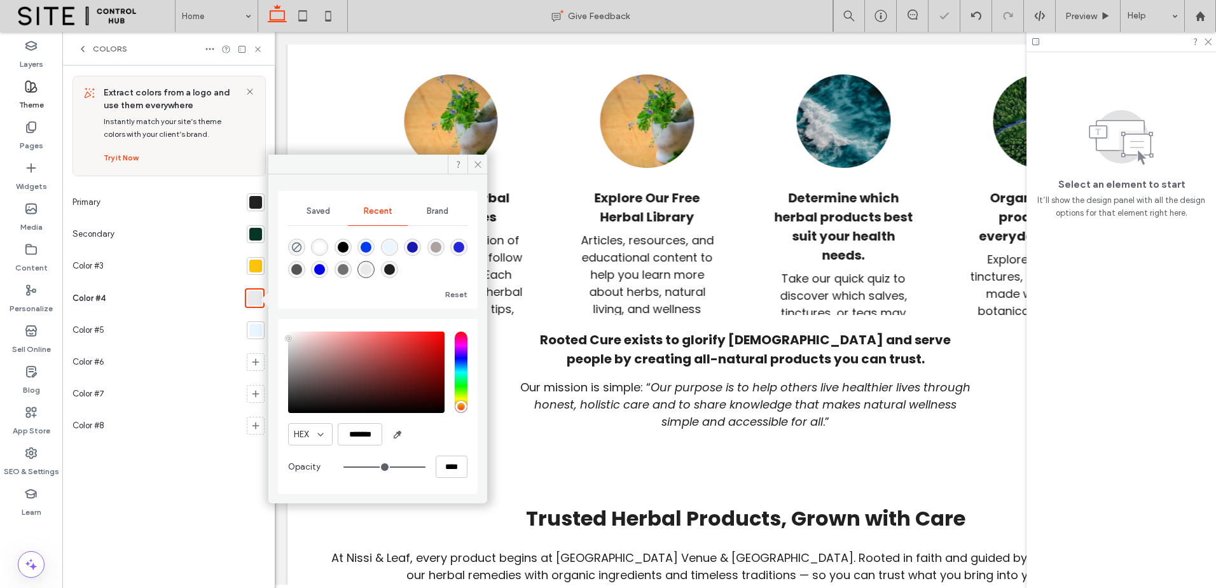
click at [418, 209] on div "Brand" at bounding box center [438, 211] width 60 height 28
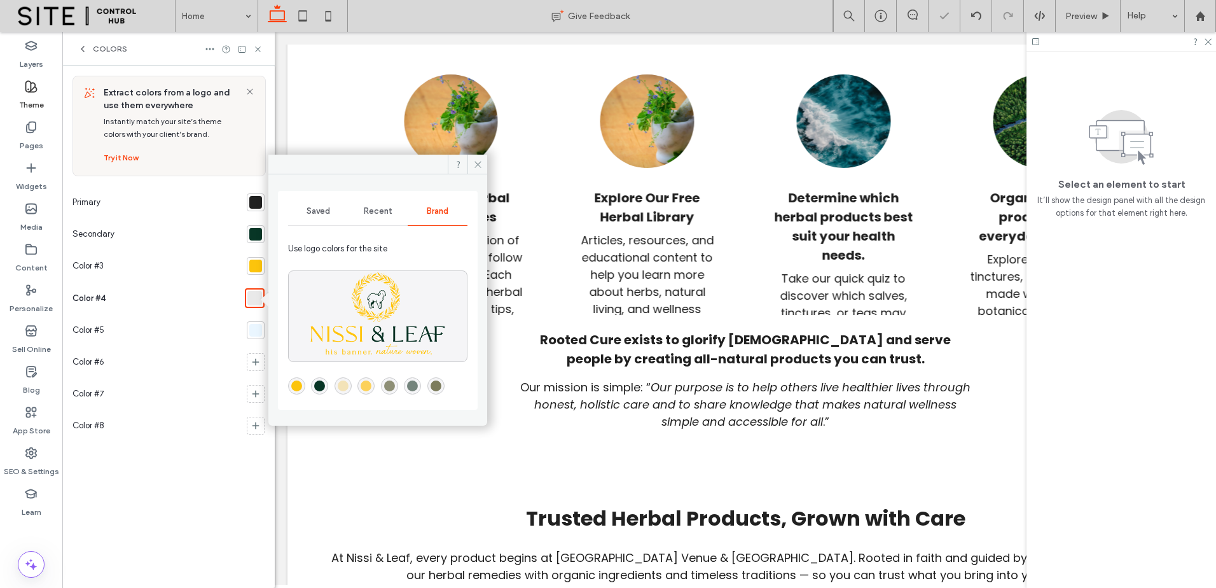
click at [364, 386] on div "rgba(252,209,89,1)" at bounding box center [366, 385] width 11 height 11
click at [258, 335] on div at bounding box center [255, 330] width 13 height 13
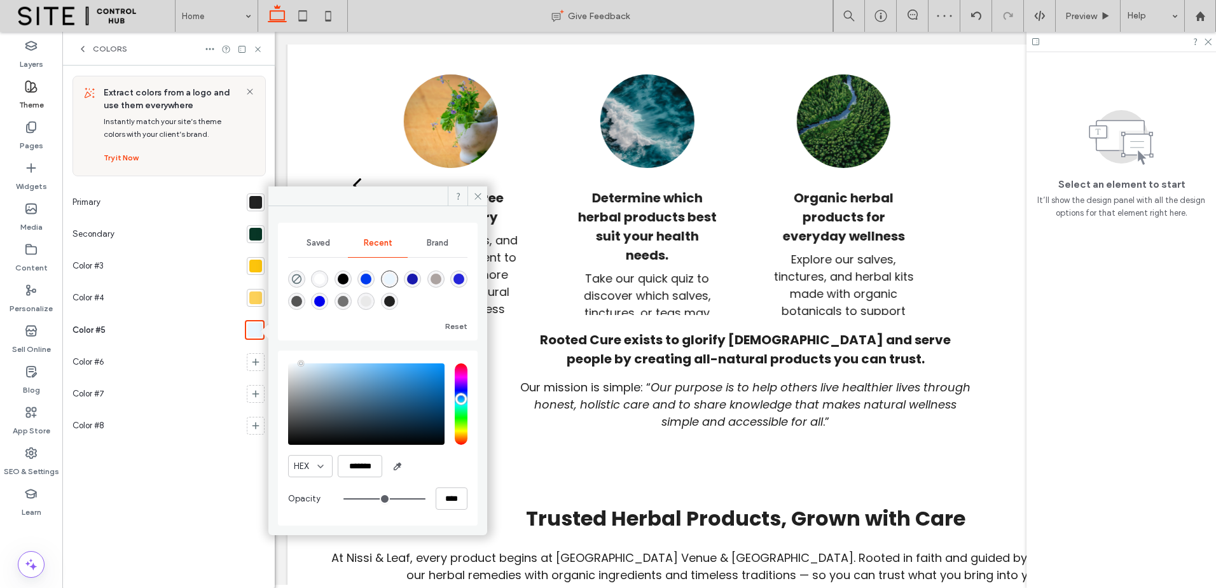
click at [438, 248] on div "Brand" at bounding box center [438, 243] width 60 height 28
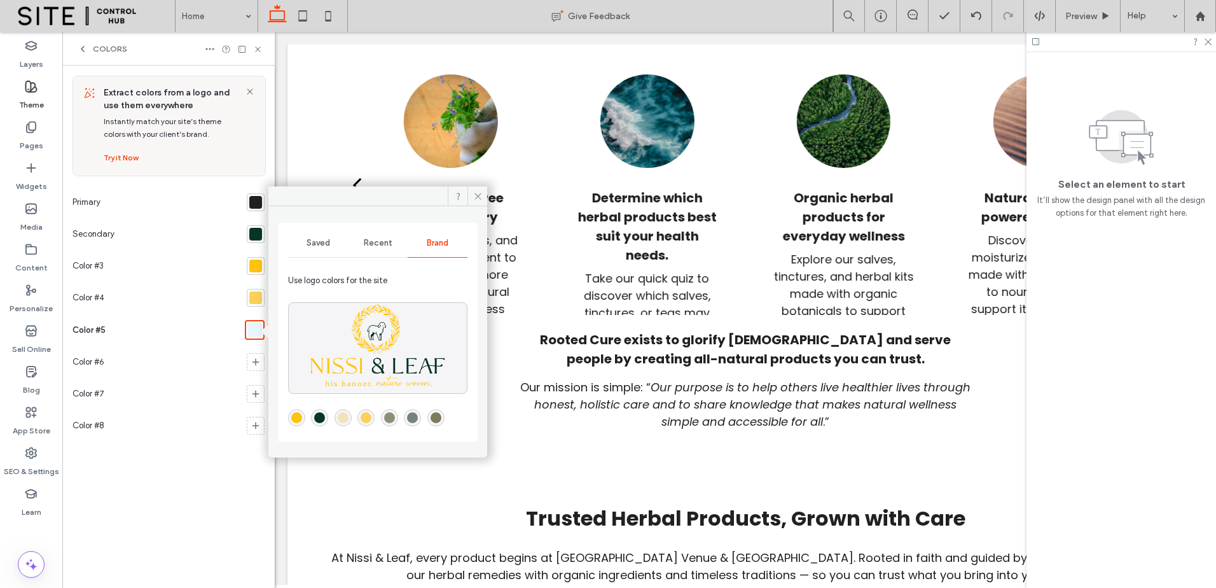
click at [412, 422] on div "rgba(116,132,124,1)" at bounding box center [412, 417] width 11 height 11
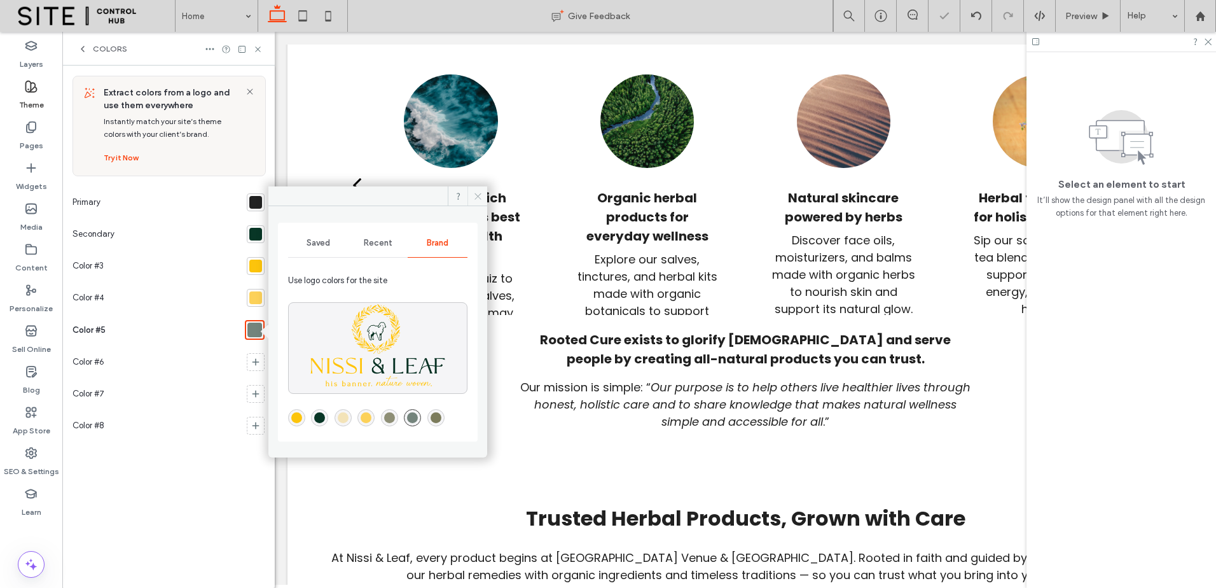
click at [473, 203] on span at bounding box center [477, 195] width 20 height 19
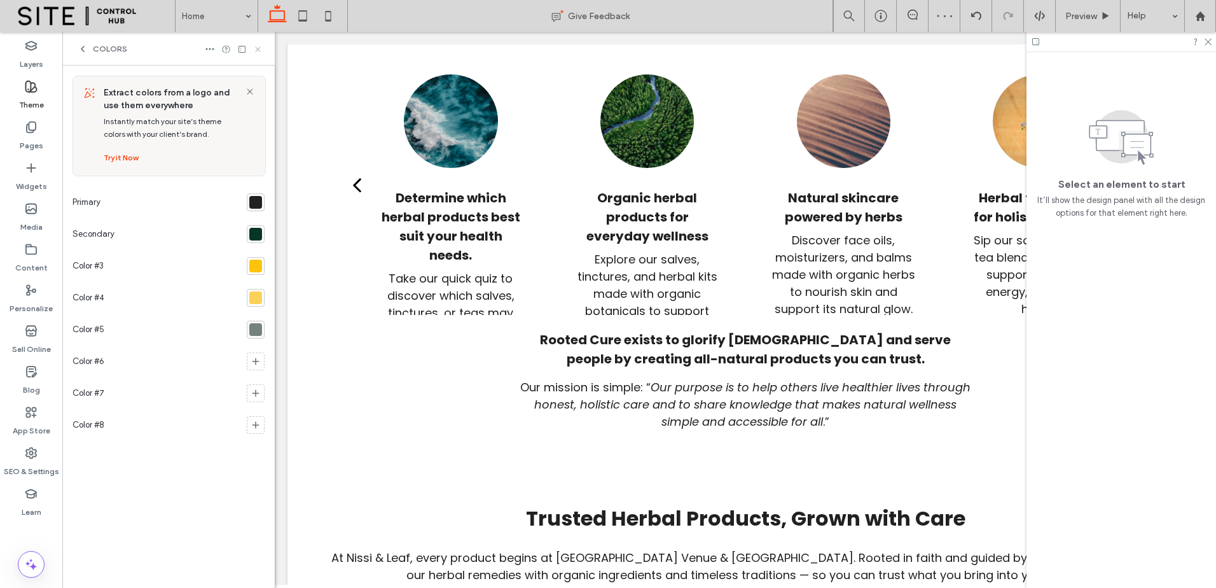
click at [259, 52] on icon at bounding box center [258, 50] width 10 height 10
